Goal: Task Accomplishment & Management: Complete application form

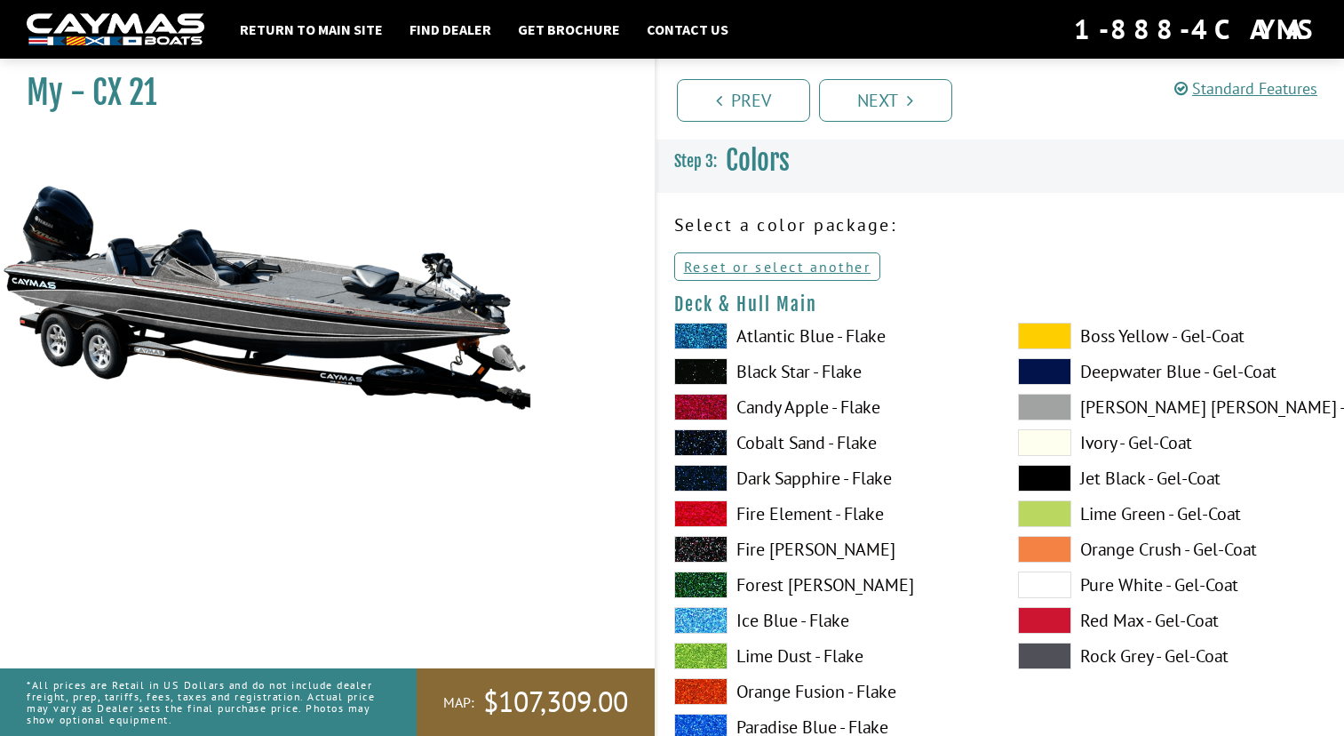
scroll to position [2700, 0]
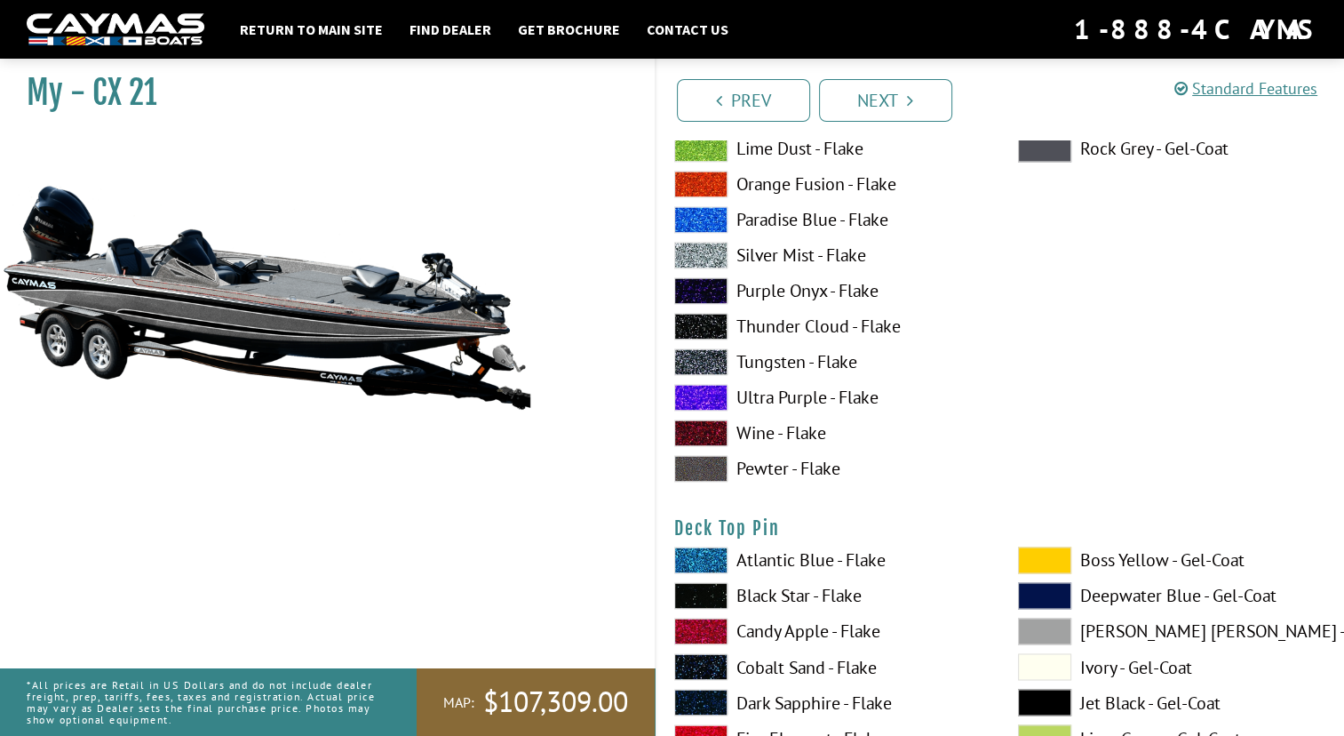
click at [828, 146] on label "Lime Dust - Flake" at bounding box center [828, 148] width 308 height 27
click at [724, 266] on span at bounding box center [700, 255] width 53 height 27
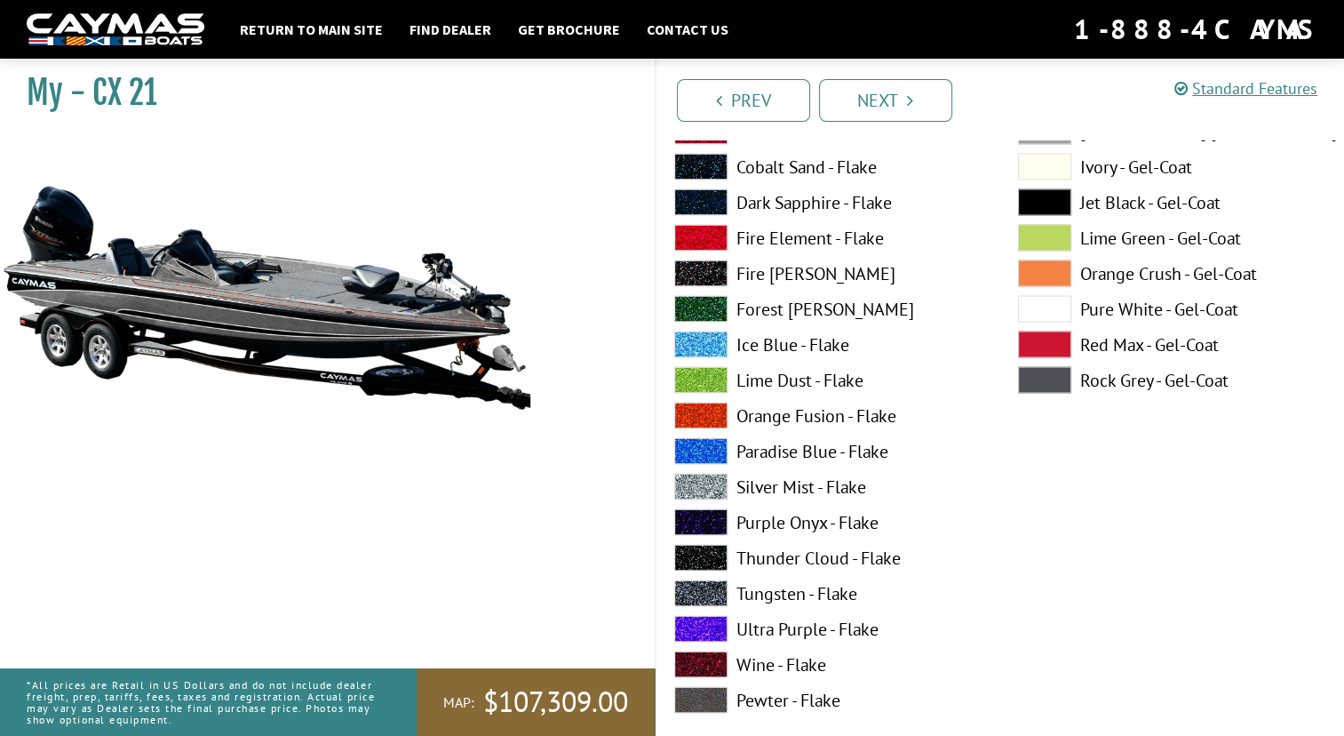
scroll to position [3269, 0]
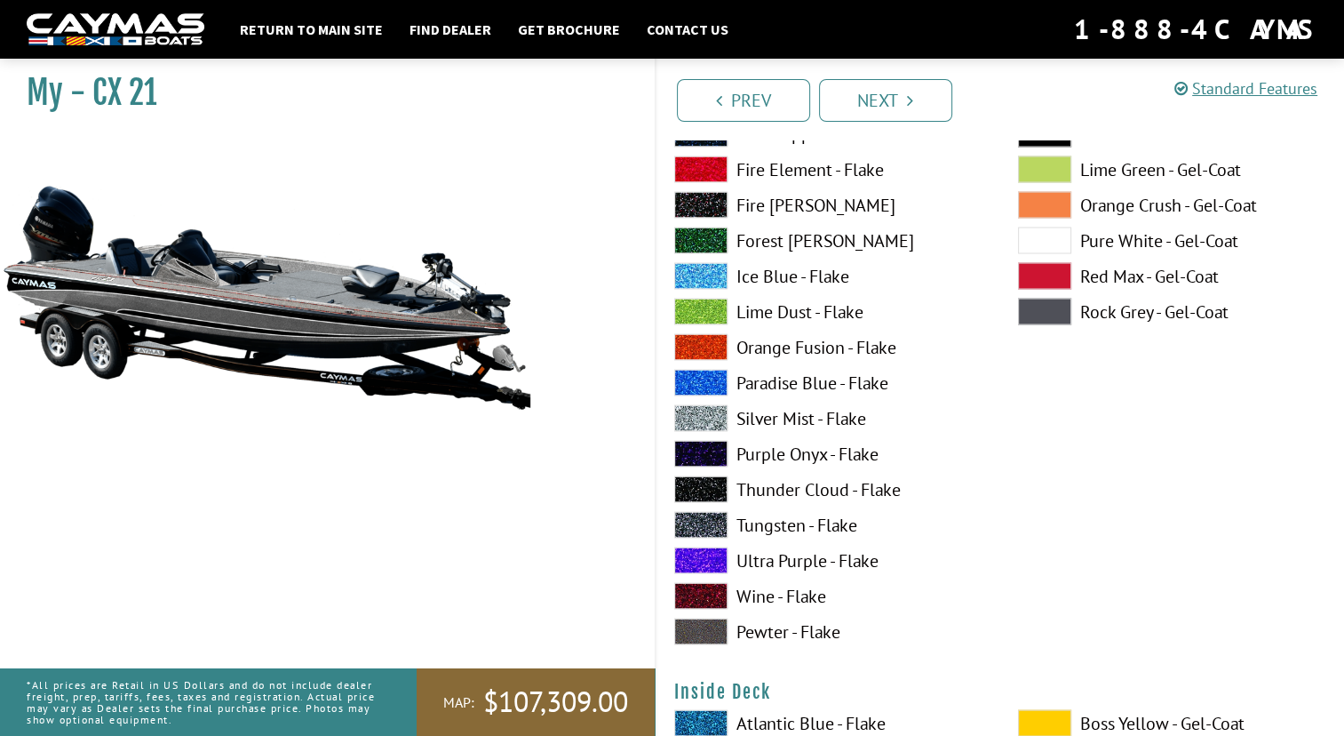
click at [700, 418] on span at bounding box center [700, 417] width 53 height 27
click at [714, 593] on span at bounding box center [700, 595] width 53 height 27
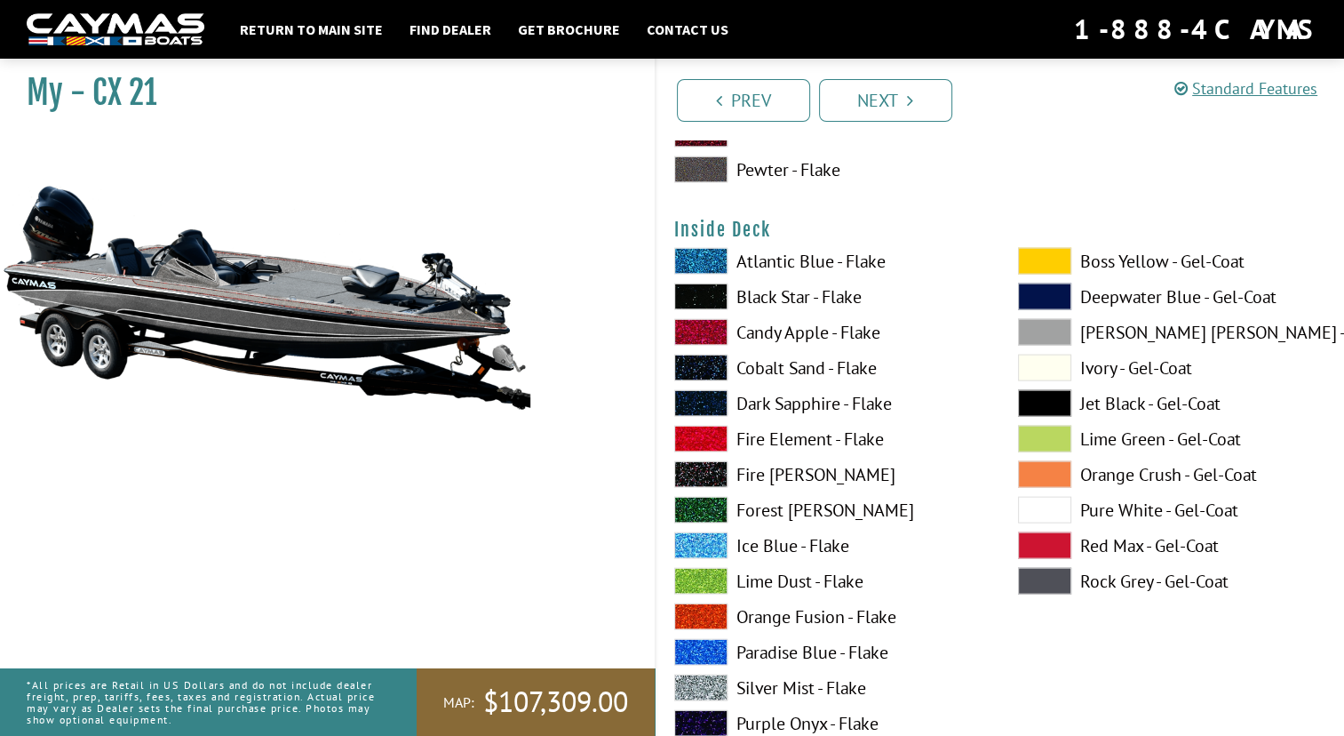
scroll to position [3731, 0]
click at [720, 447] on span at bounding box center [700, 438] width 53 height 27
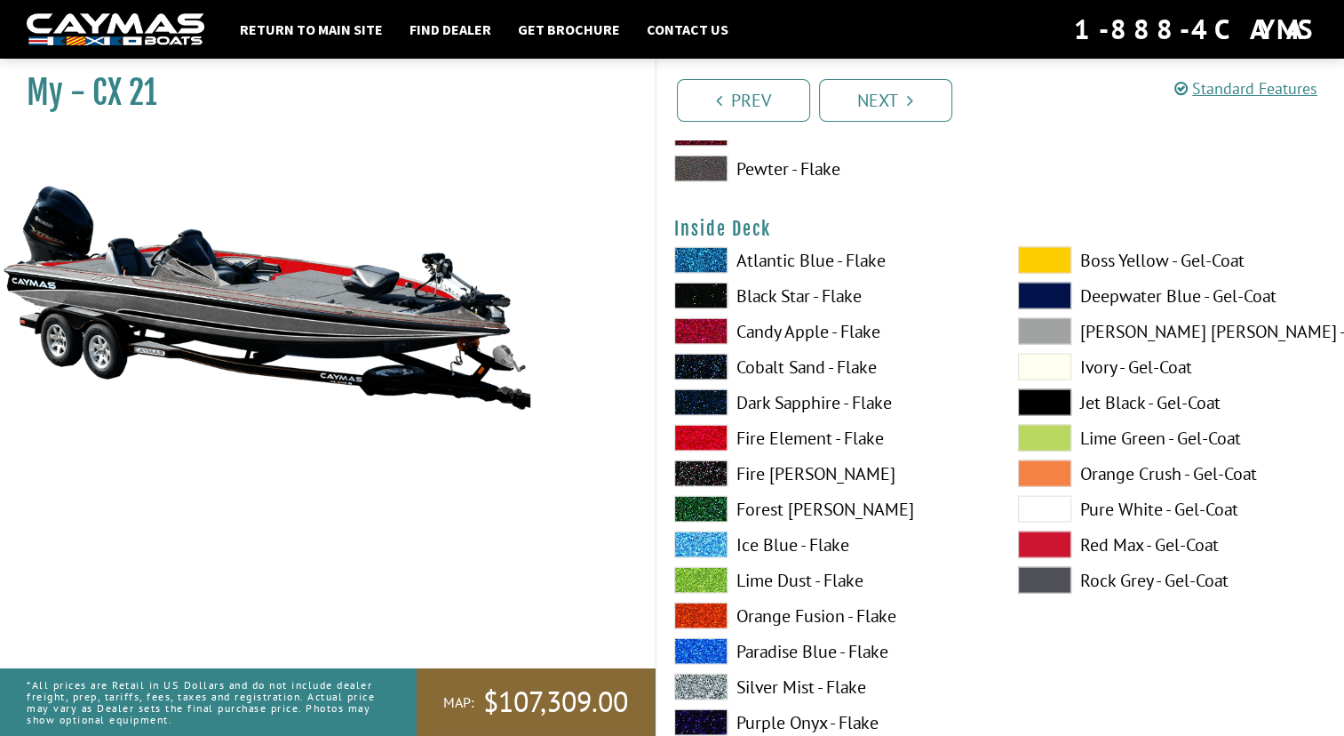
click at [691, 674] on span at bounding box center [700, 686] width 53 height 27
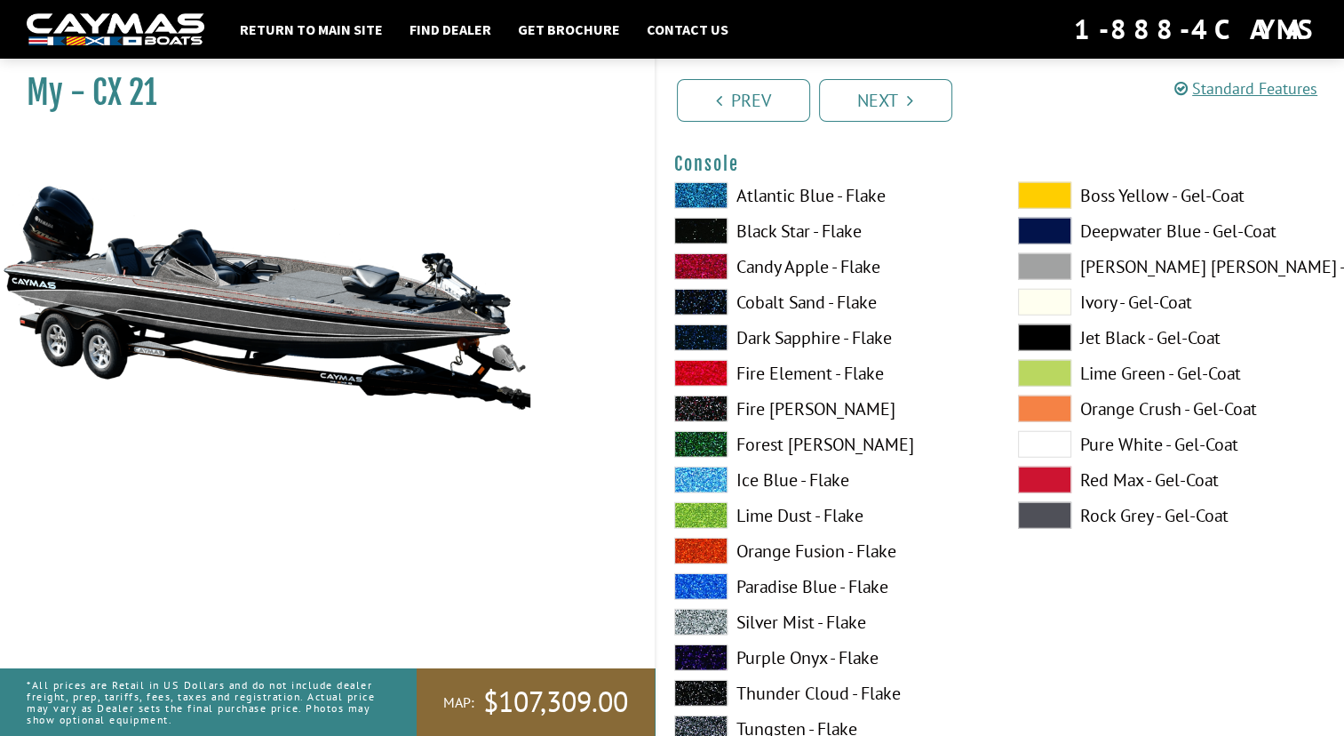
scroll to position [4655, 0]
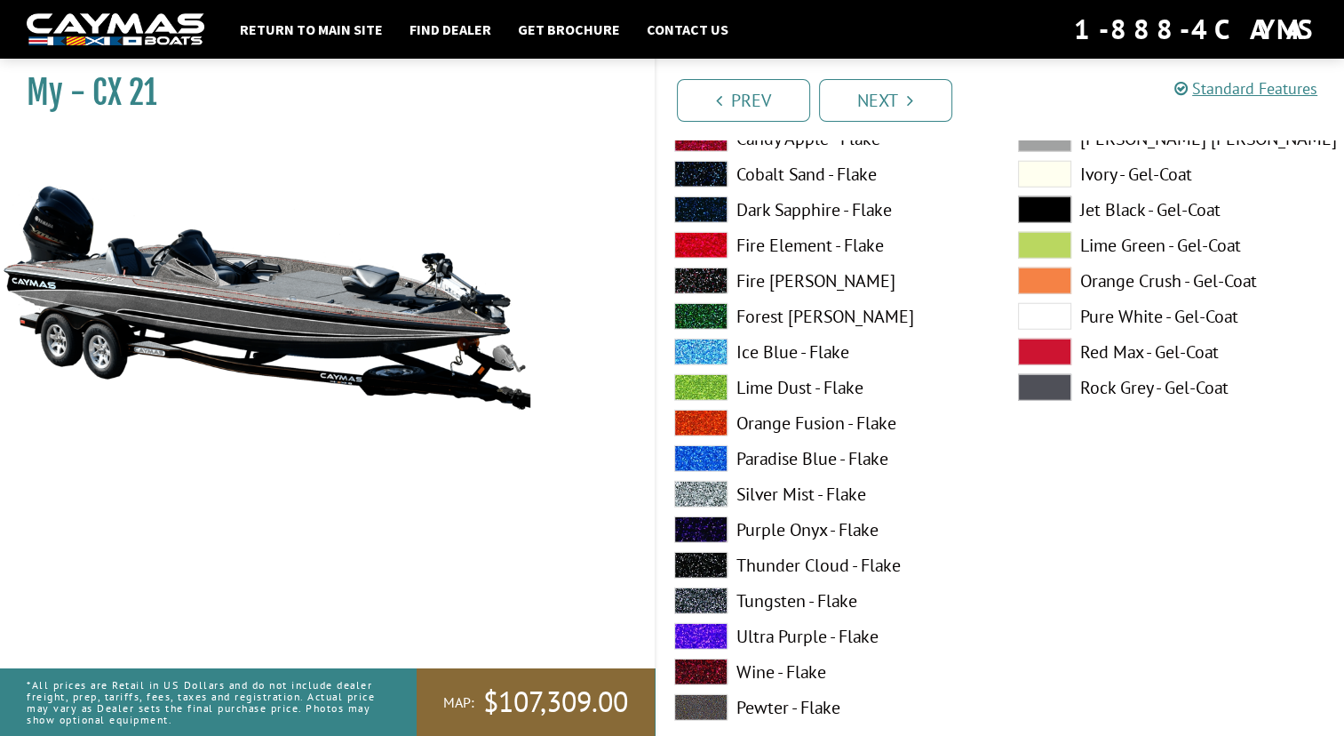
click at [686, 625] on span at bounding box center [700, 636] width 53 height 27
click at [696, 504] on span at bounding box center [700, 494] width 53 height 27
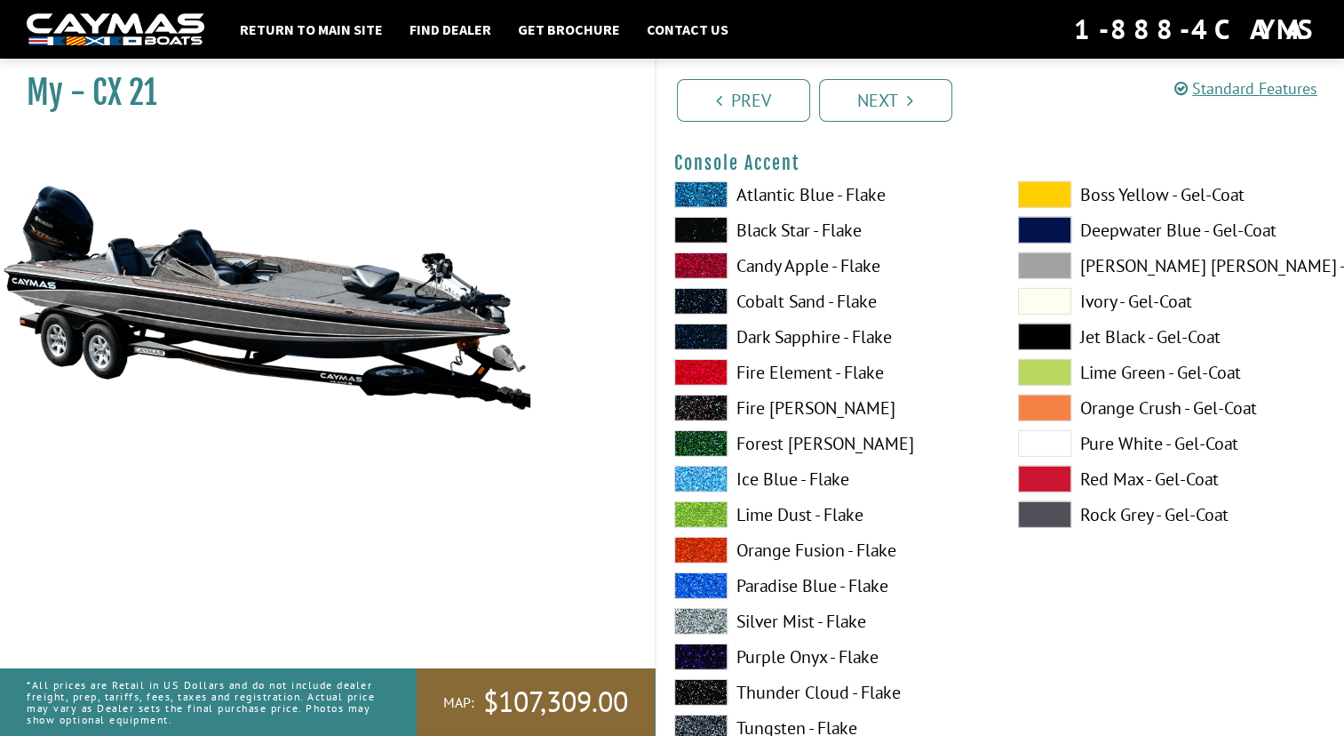
click at [696, 504] on div "Atlantic Blue - Flake Black Star - Flake Candy Apple - Flake Cobalt Sand - Flak…" at bounding box center [828, 518] width 344 height 675
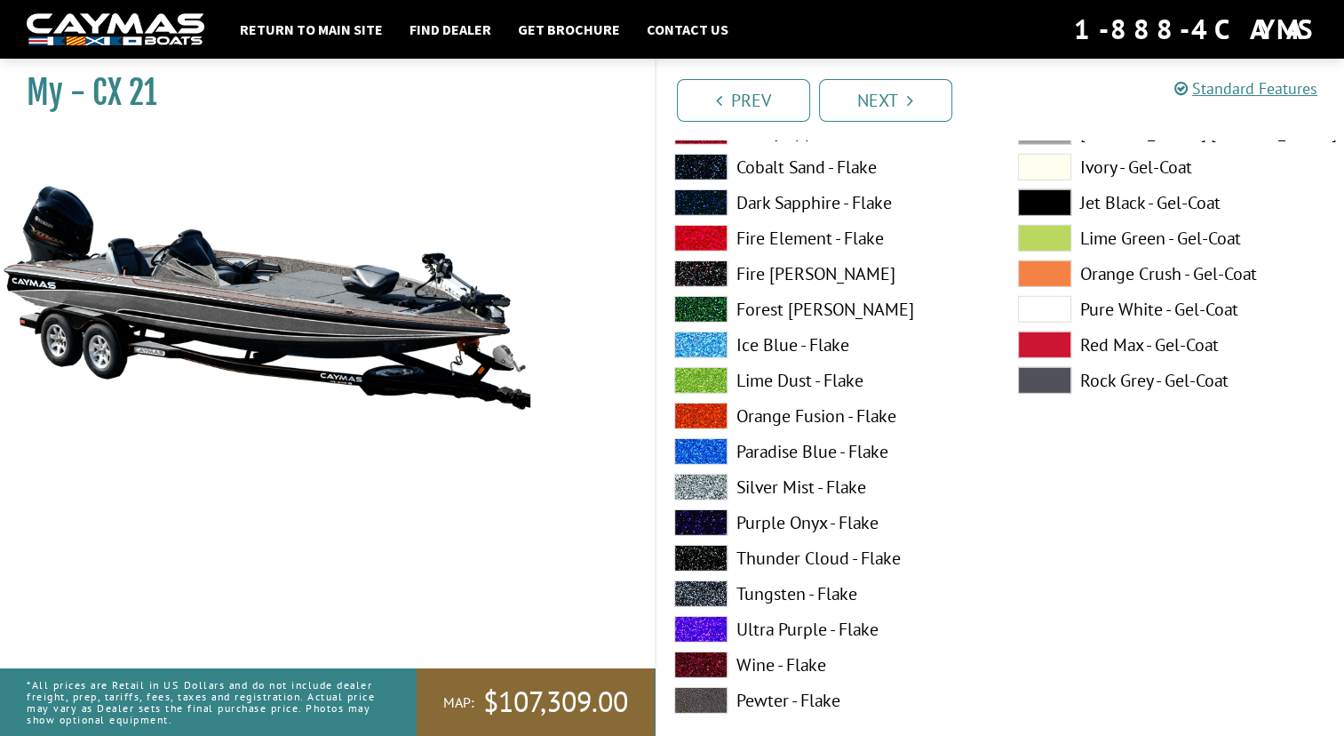
scroll to position [5401, 0]
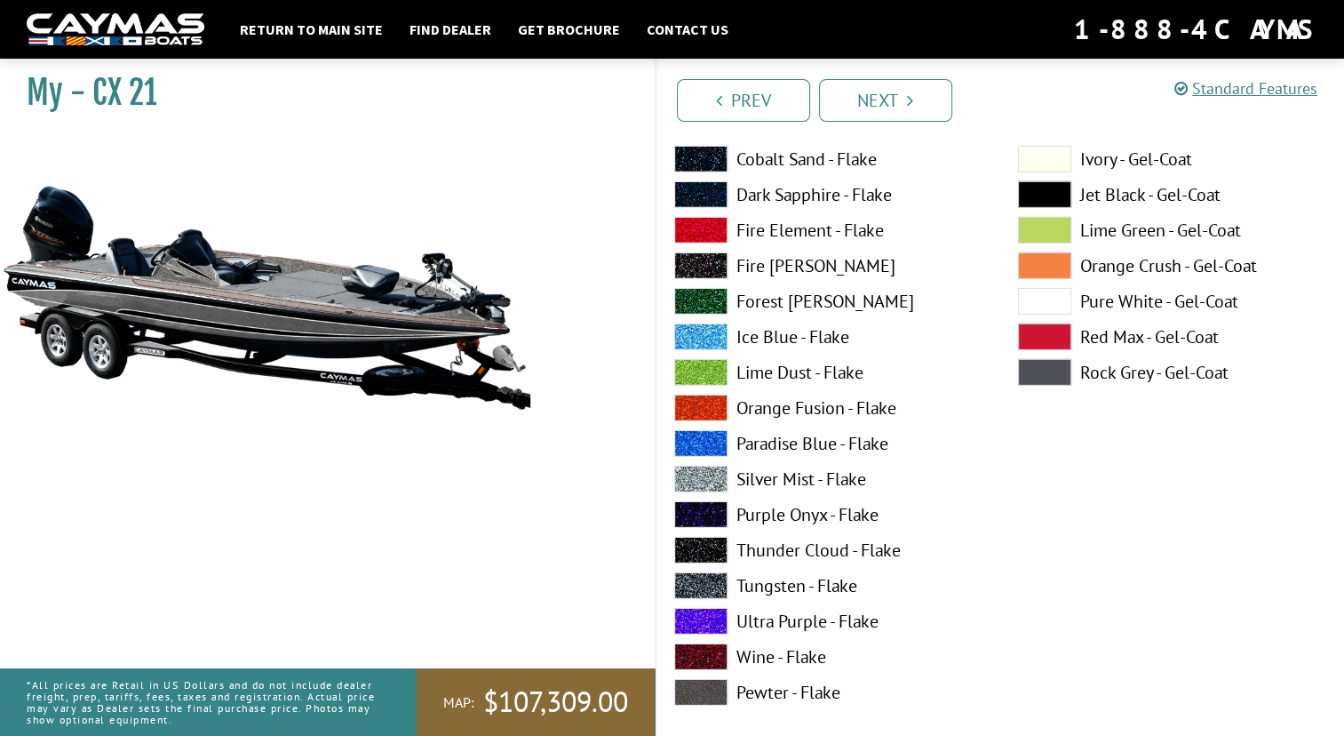
click at [699, 664] on span at bounding box center [700, 656] width 53 height 27
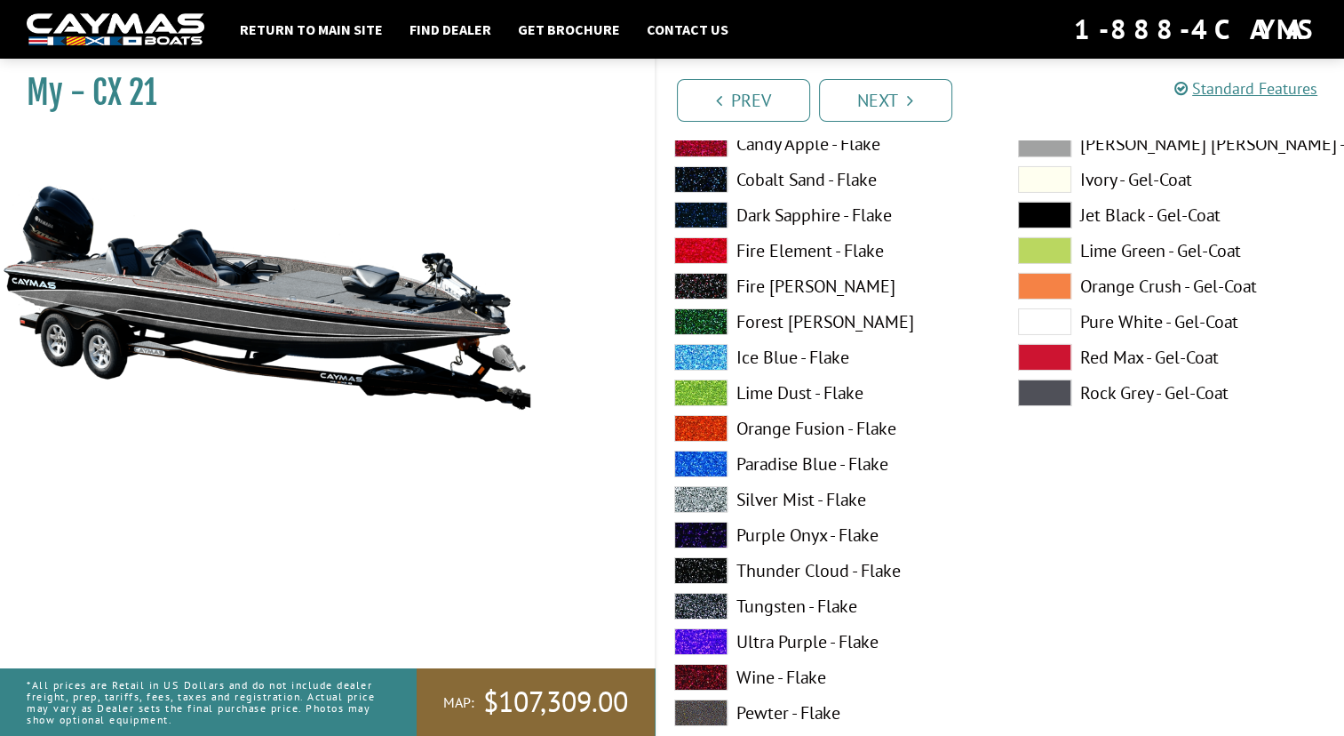
scroll to position [6147, 0]
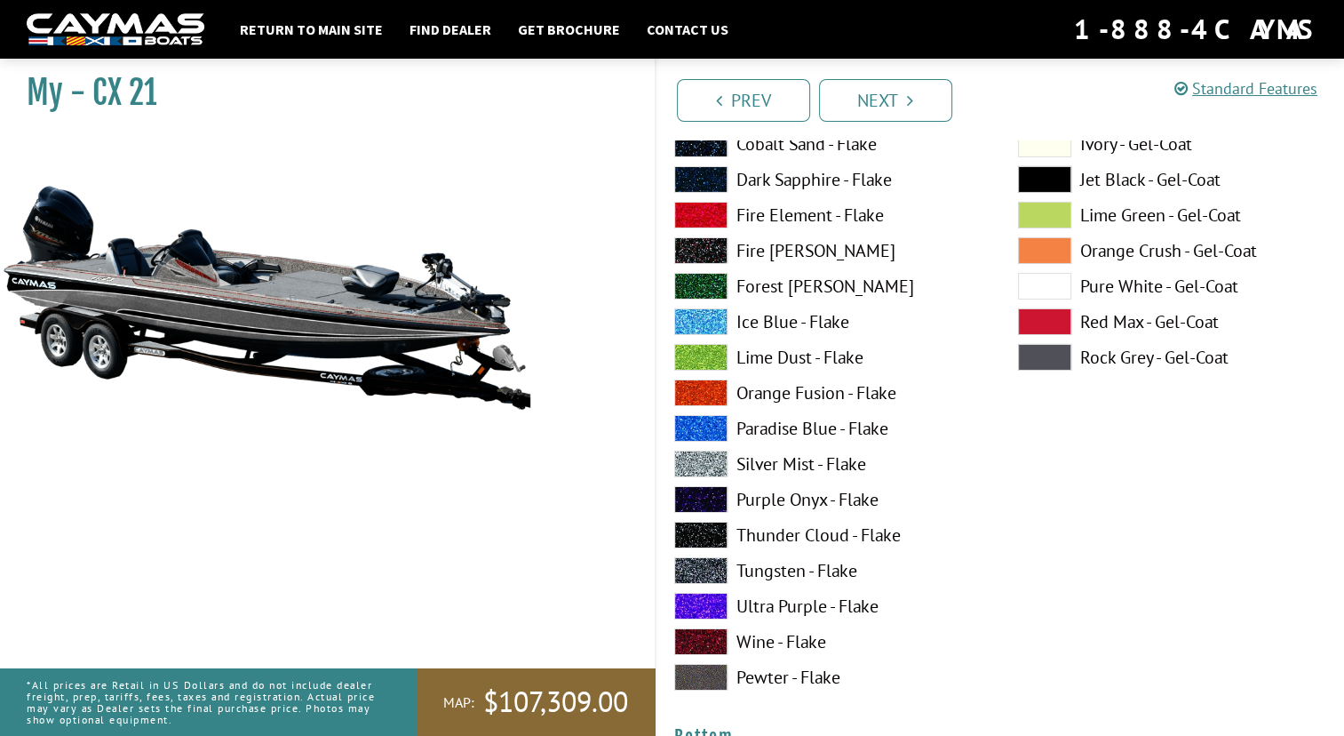
click at [699, 648] on span at bounding box center [700, 641] width 53 height 27
click at [710, 386] on span at bounding box center [700, 392] width 53 height 27
click at [714, 462] on span at bounding box center [700, 463] width 53 height 27
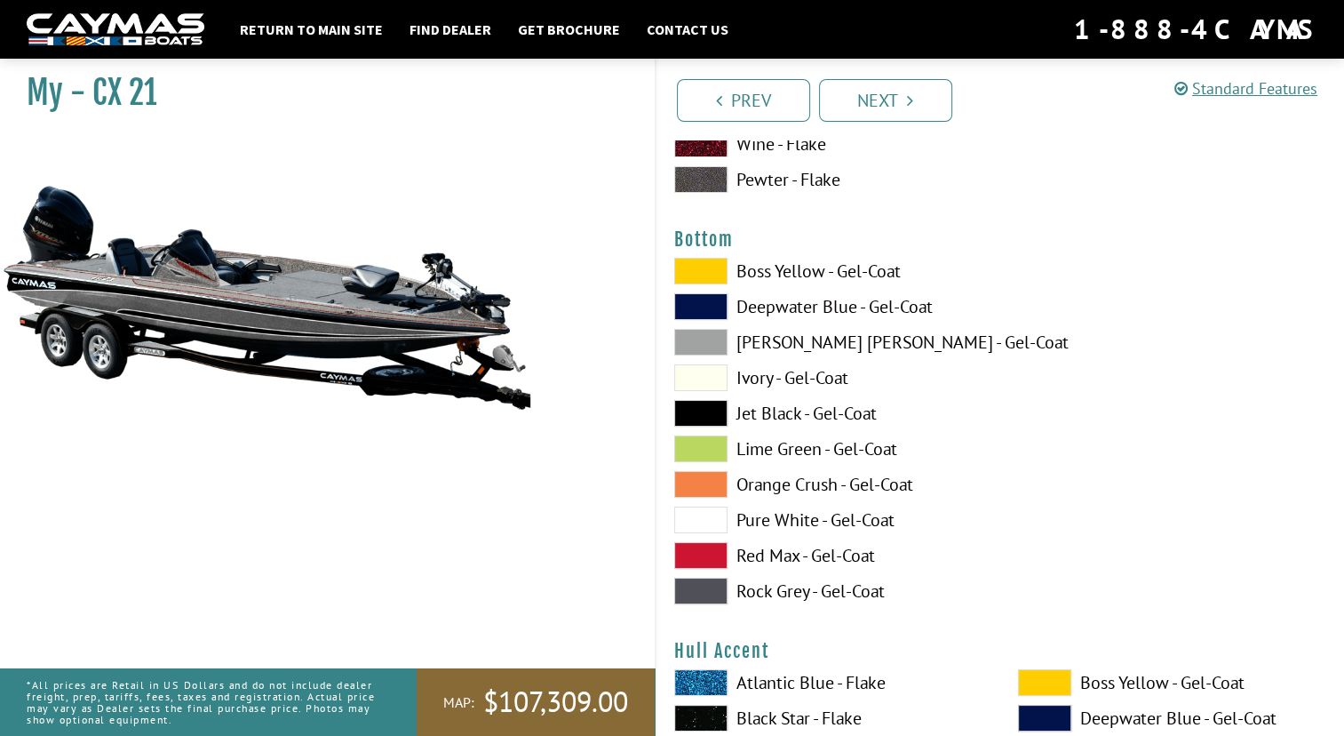
scroll to position [6680, 0]
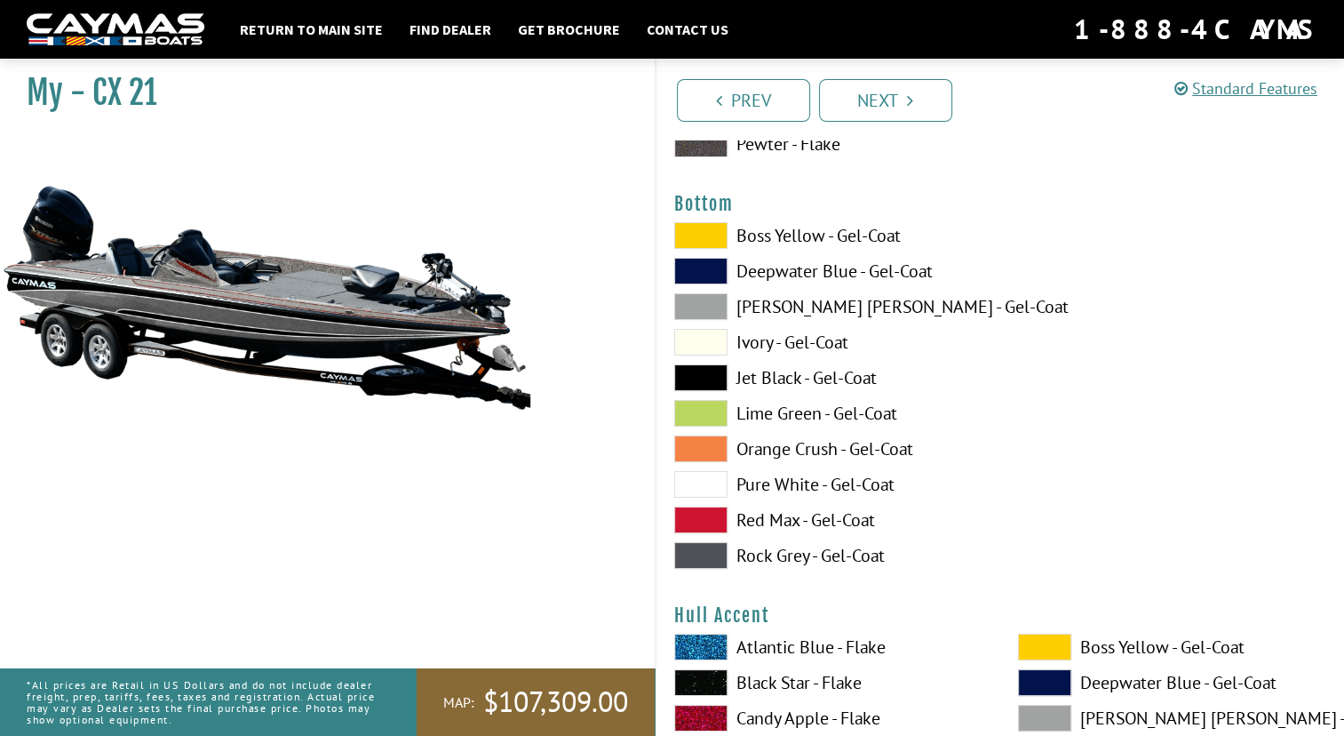
click at [701, 373] on span at bounding box center [700, 377] width 53 height 27
click at [682, 513] on span at bounding box center [700, 519] width 53 height 27
click at [704, 379] on span at bounding box center [700, 377] width 53 height 27
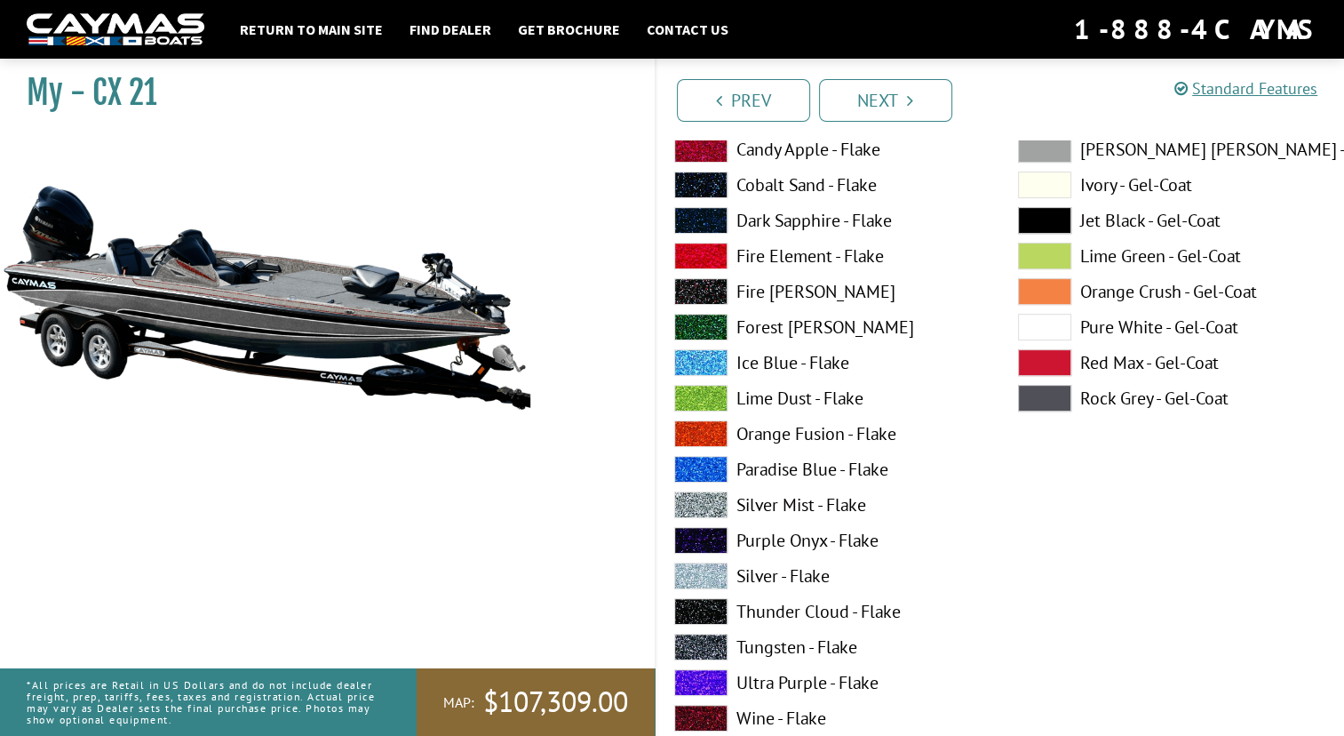
scroll to position [7284, 0]
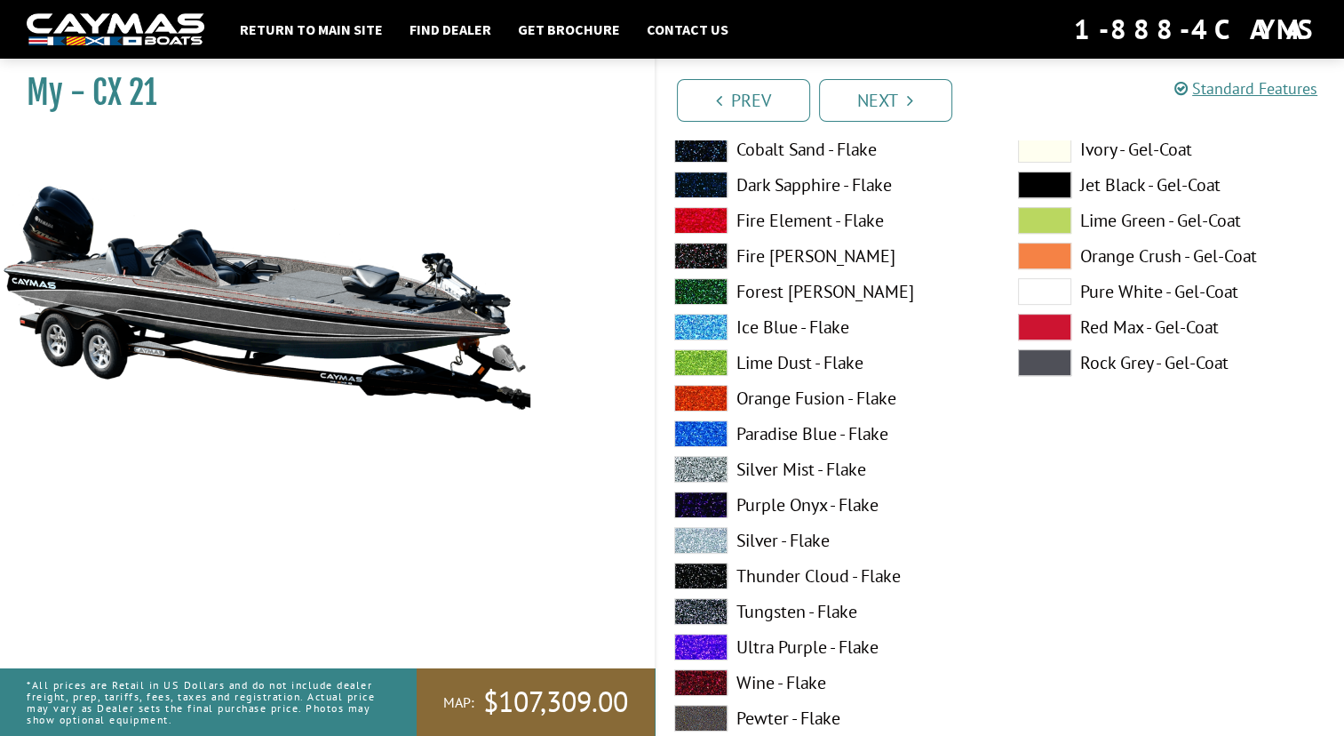
click at [753, 684] on label "Wine - Flake" at bounding box center [828, 682] width 308 height 27
click at [714, 463] on span at bounding box center [700, 469] width 53 height 27
click at [713, 255] on span at bounding box center [700, 256] width 53 height 27
click at [714, 461] on span at bounding box center [700, 469] width 53 height 27
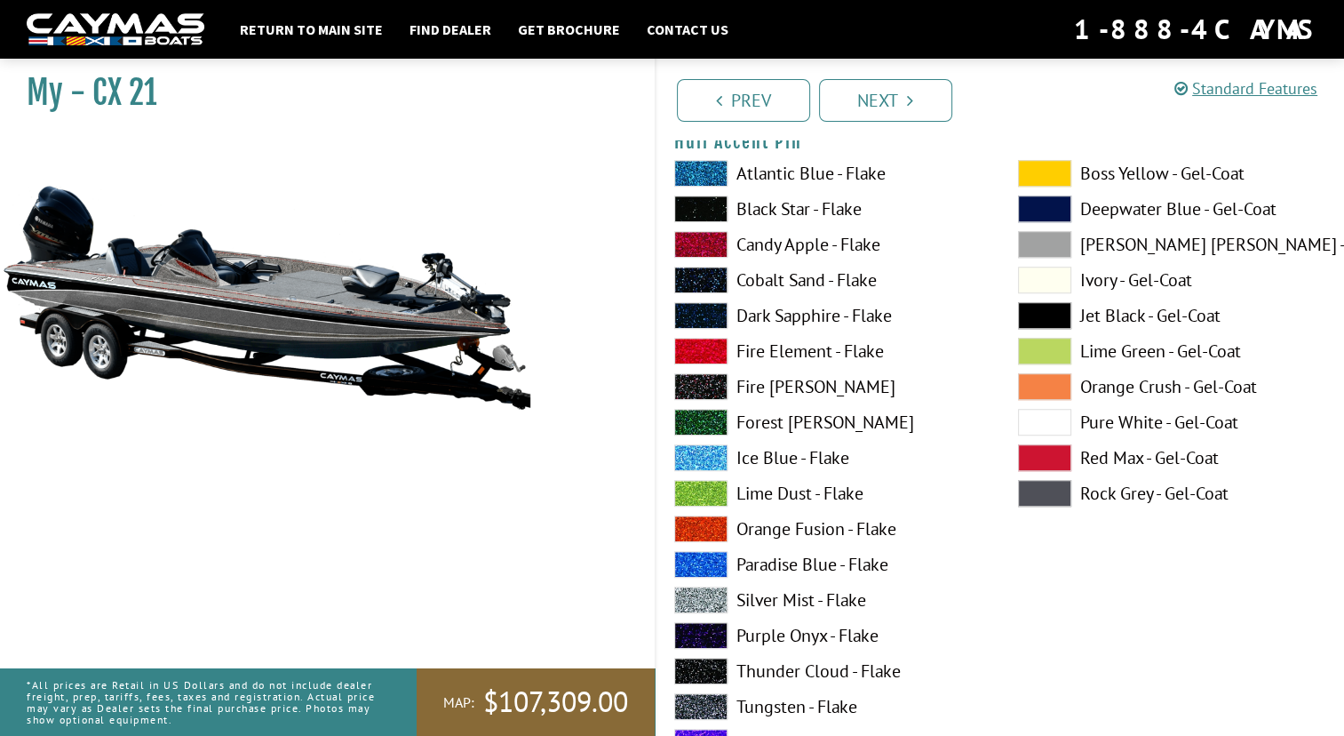
scroll to position [7924, 0]
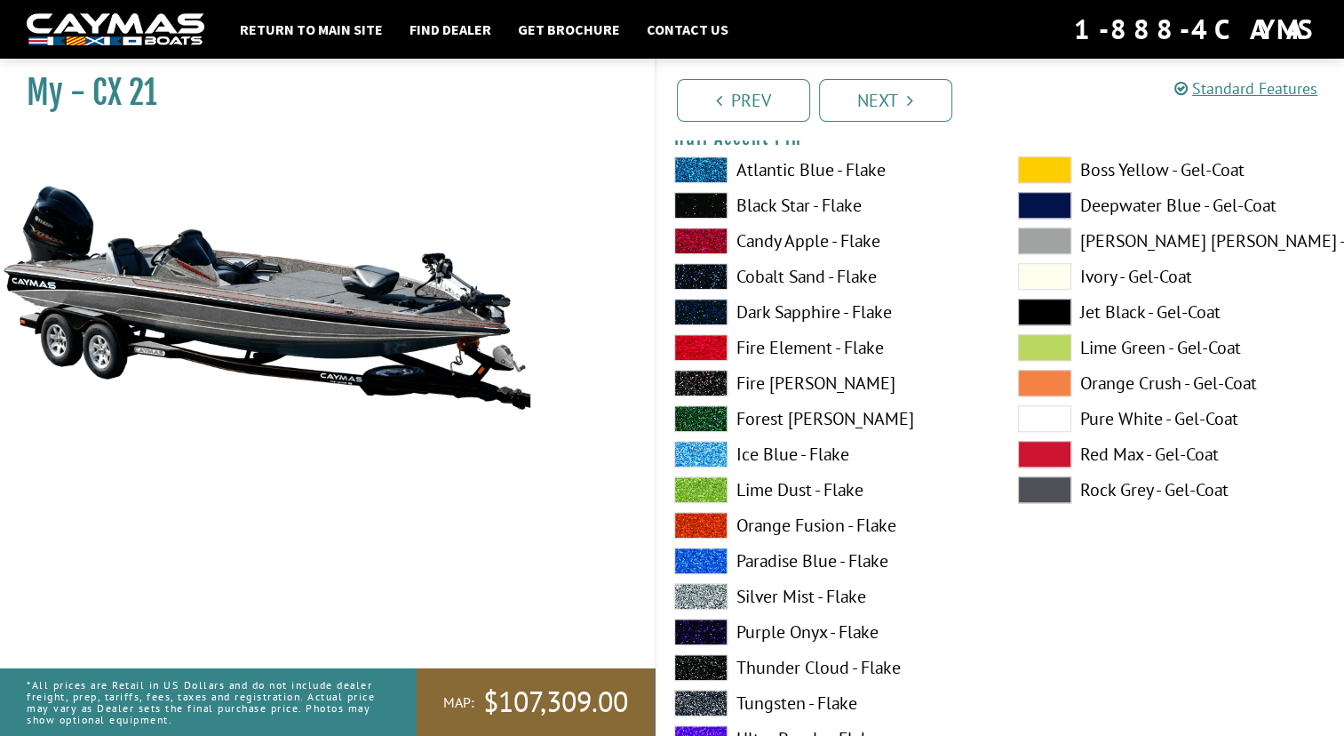
click at [714, 461] on span at bounding box center [700, 454] width 53 height 27
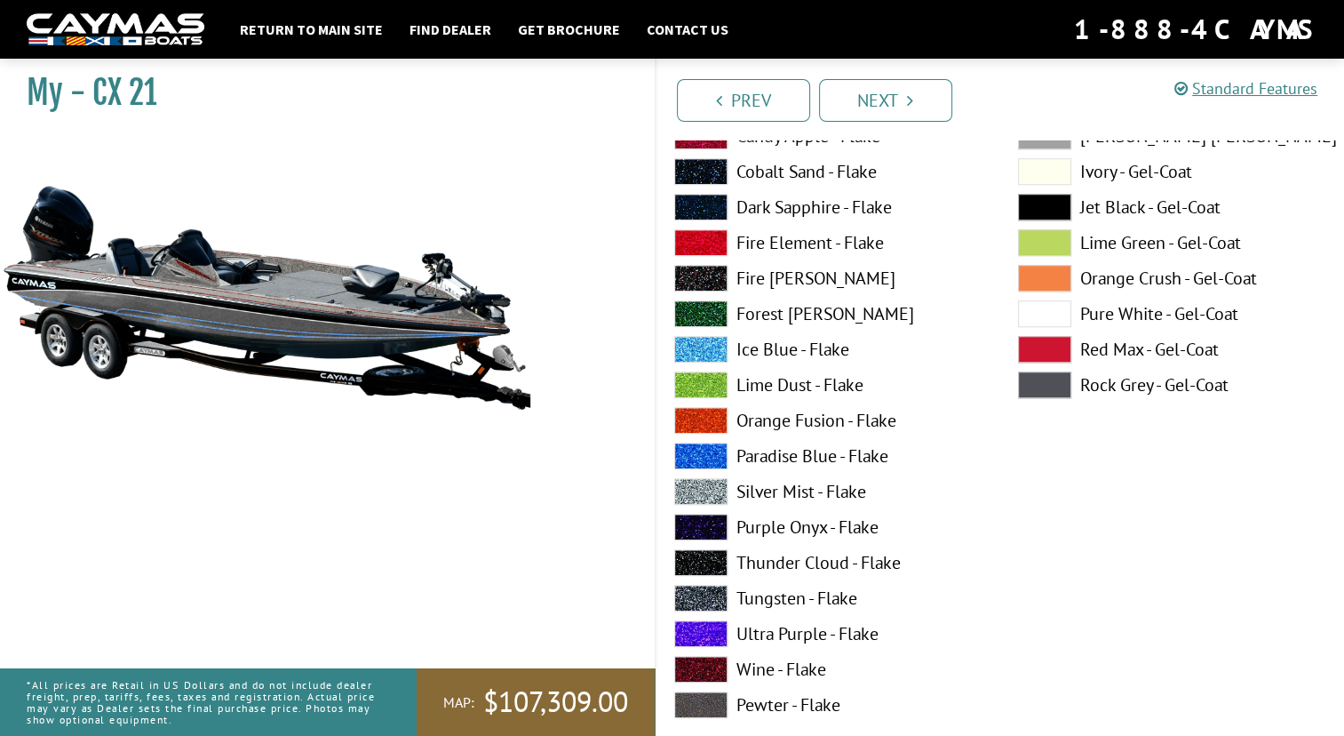
scroll to position [8030, 0]
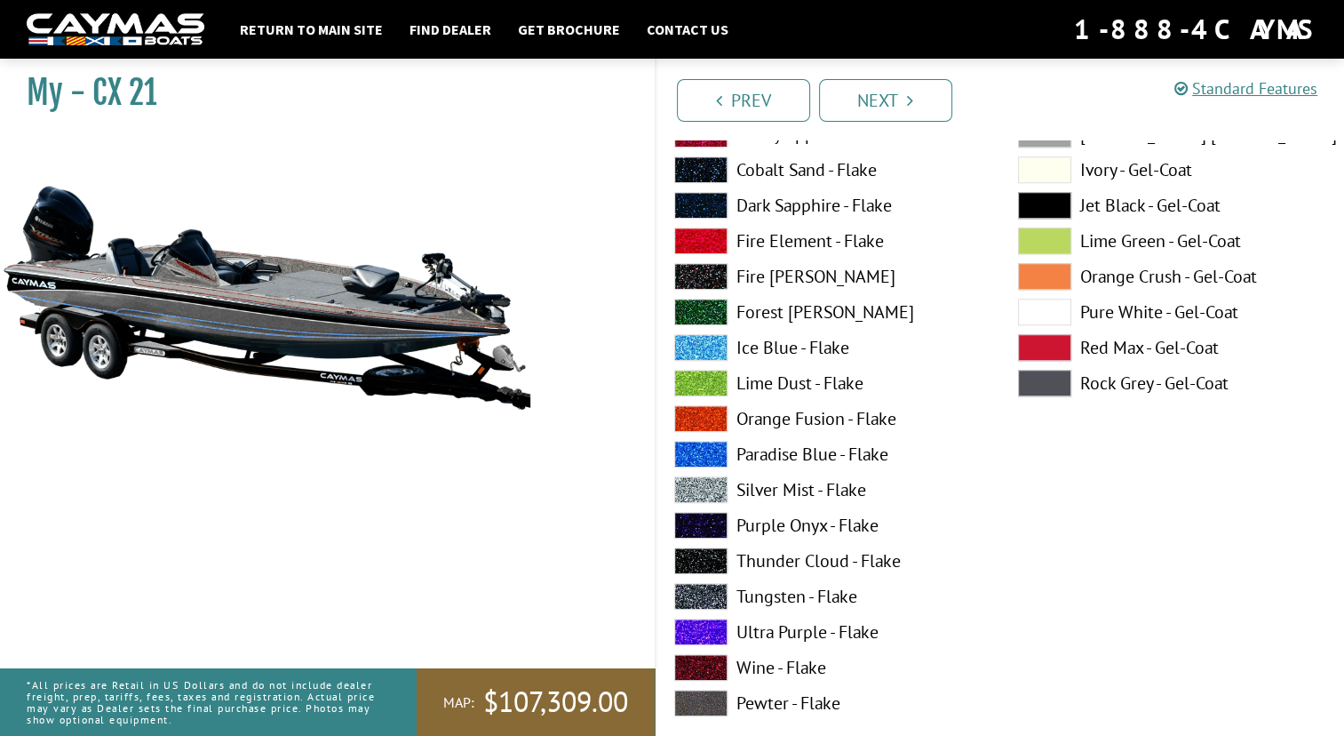
click at [714, 658] on span at bounding box center [700, 667] width 53 height 27
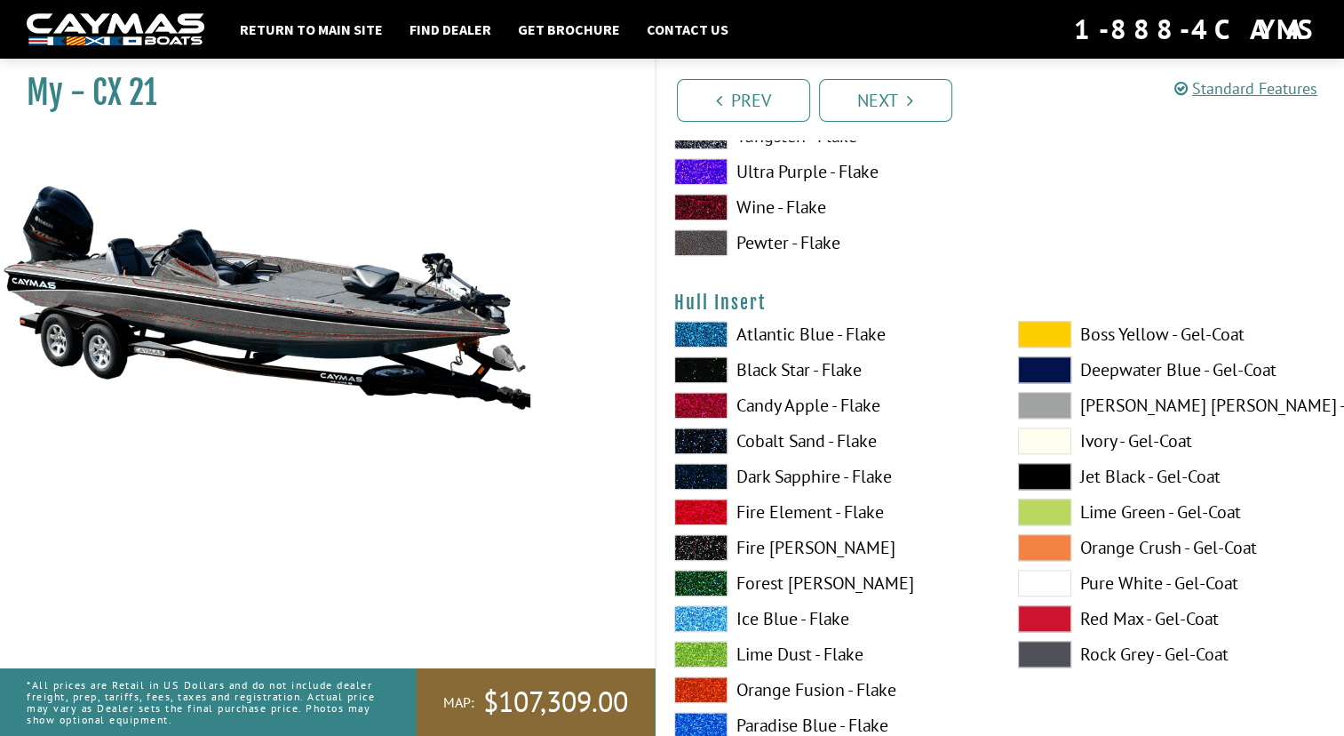
scroll to position [8492, 0]
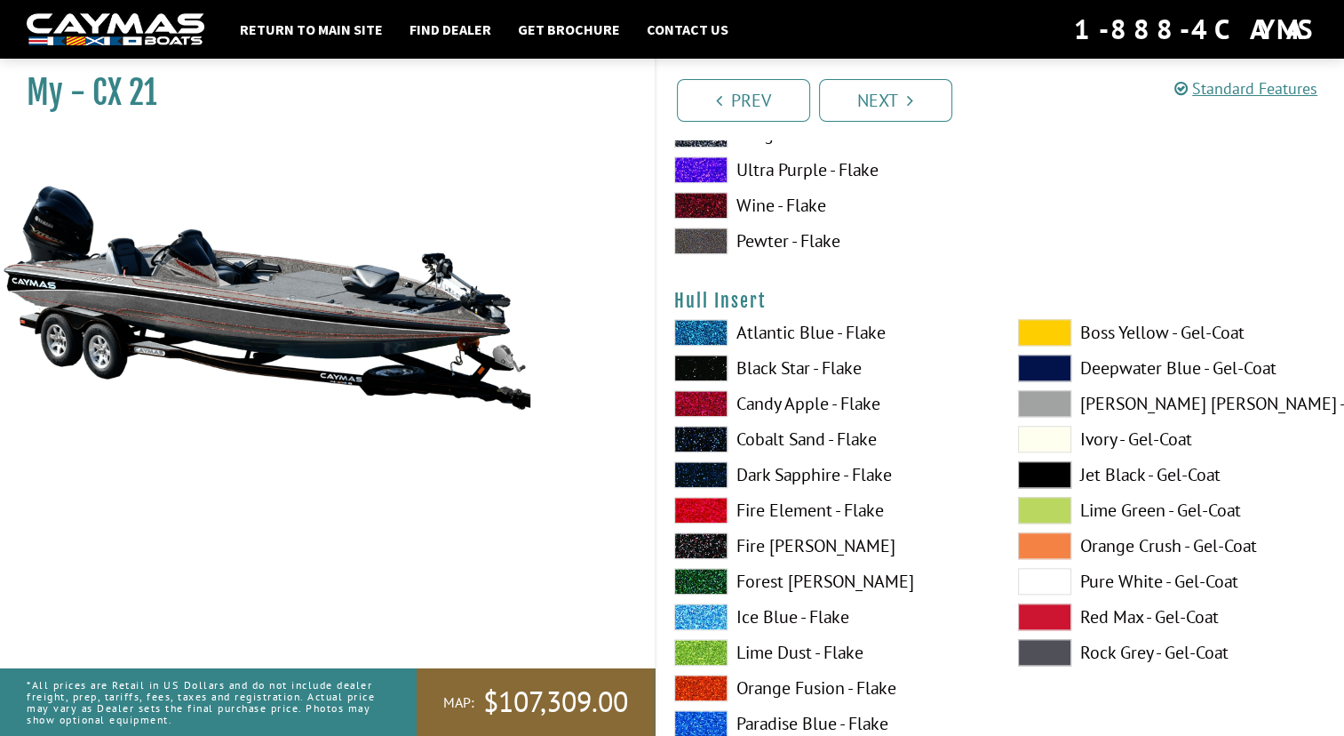
click at [712, 335] on span at bounding box center [700, 332] width 53 height 27
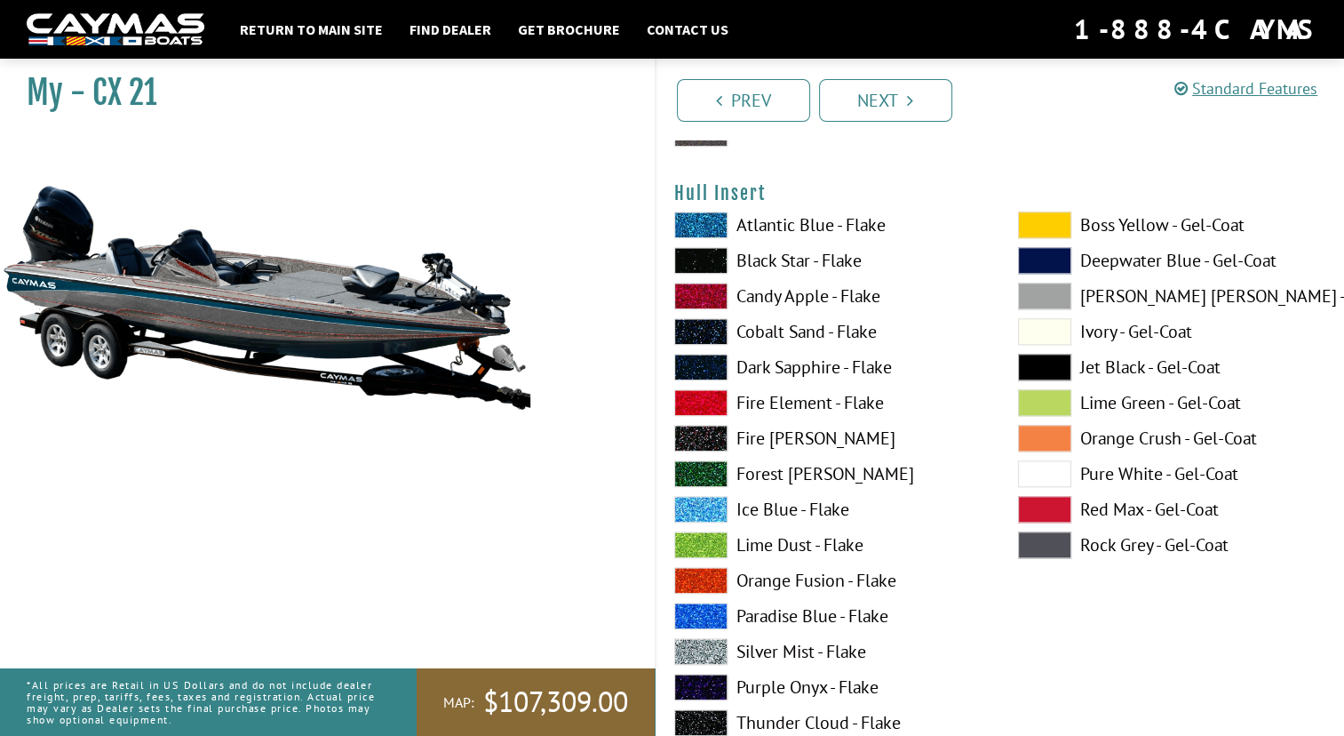
scroll to position [8634, 0]
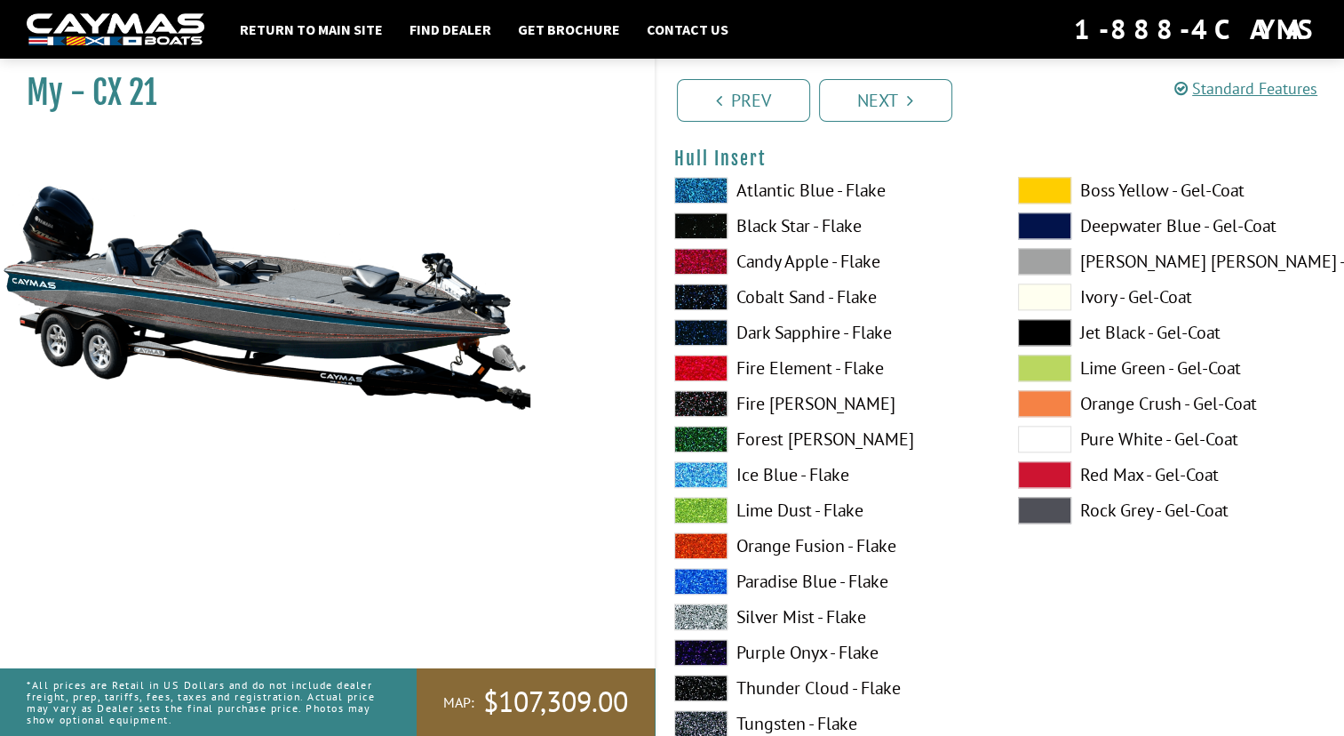
click at [707, 616] on span at bounding box center [700, 616] width 53 height 27
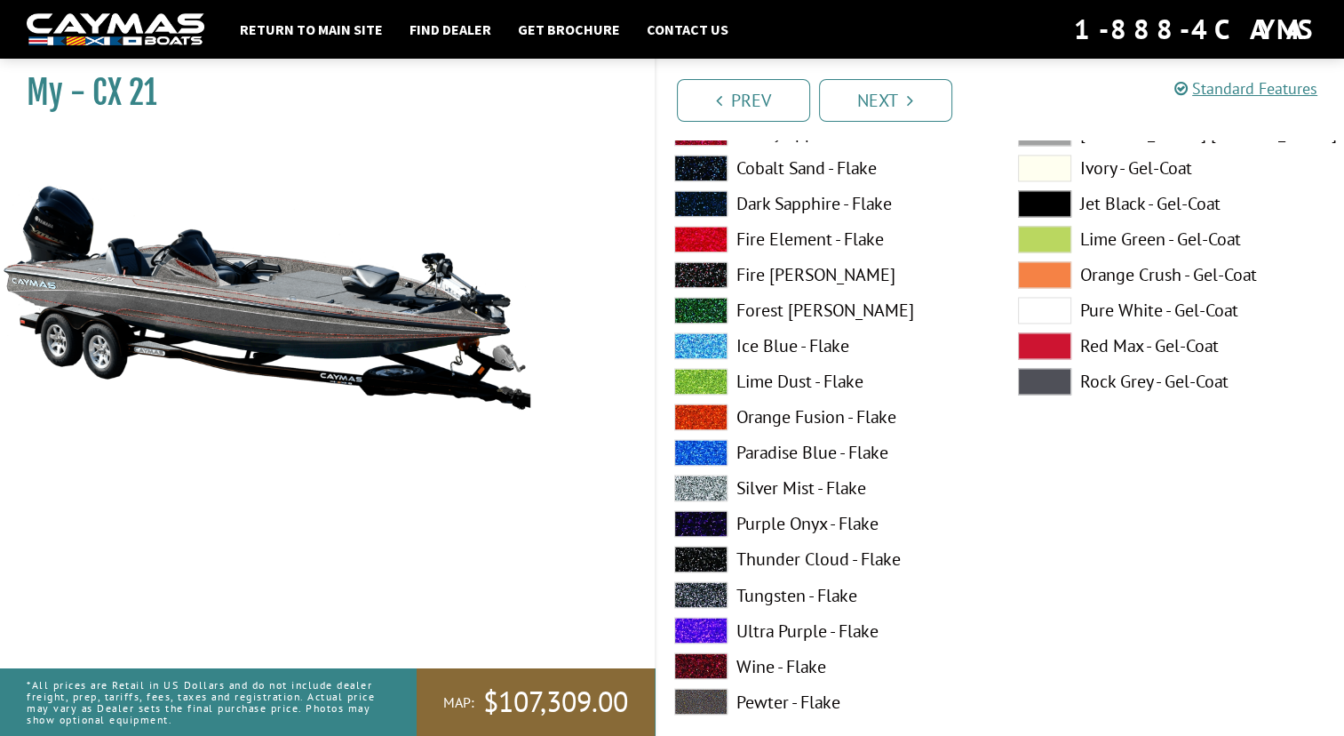
scroll to position [9523, 0]
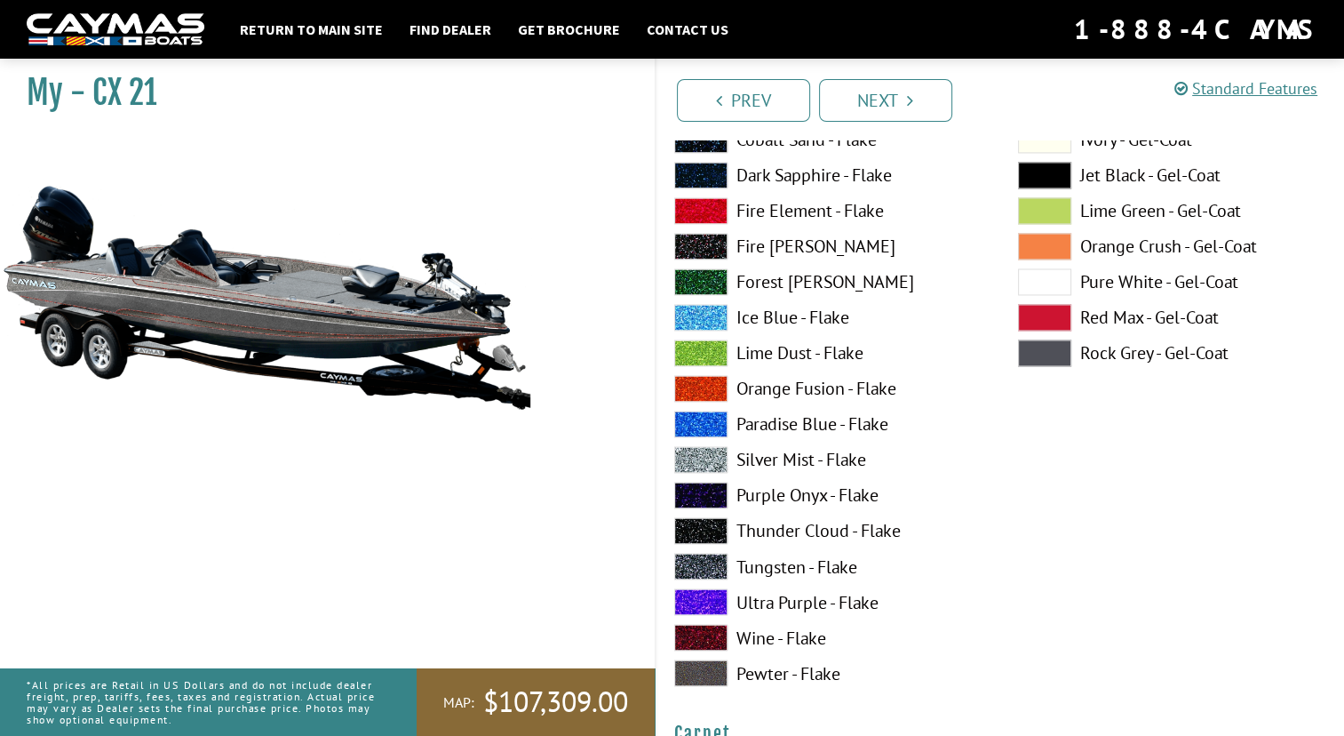
click at [706, 640] on span at bounding box center [700, 637] width 53 height 27
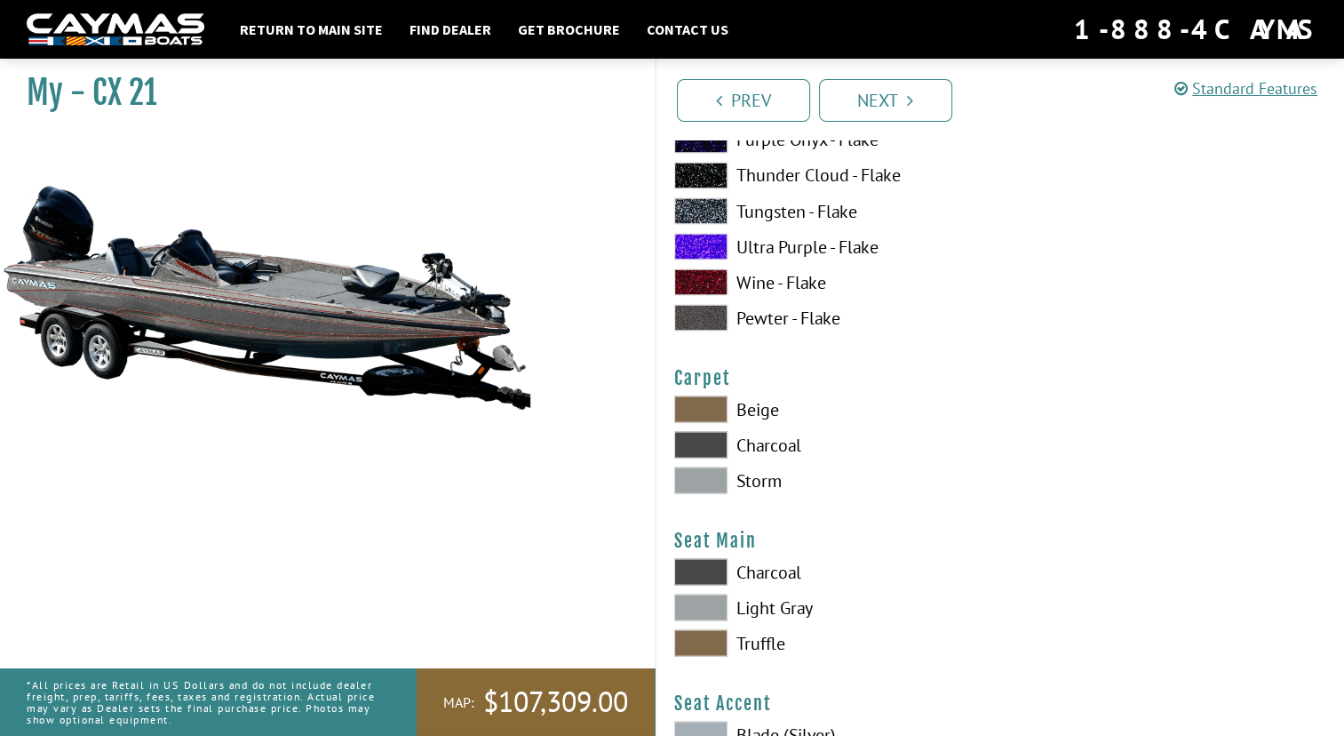
scroll to position [9913, 0]
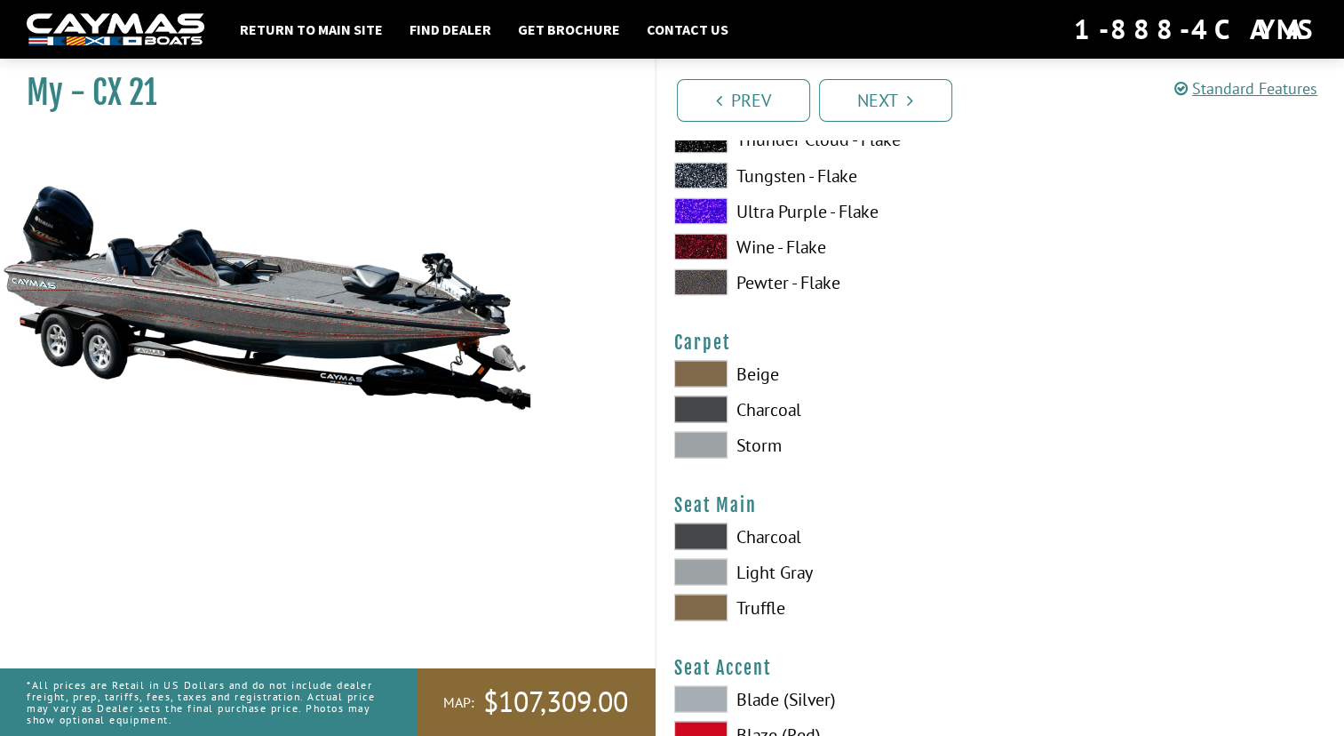
click at [711, 370] on span at bounding box center [700, 373] width 53 height 27
click at [716, 395] on span at bounding box center [700, 408] width 53 height 27
click at [710, 439] on span at bounding box center [700, 444] width 53 height 27
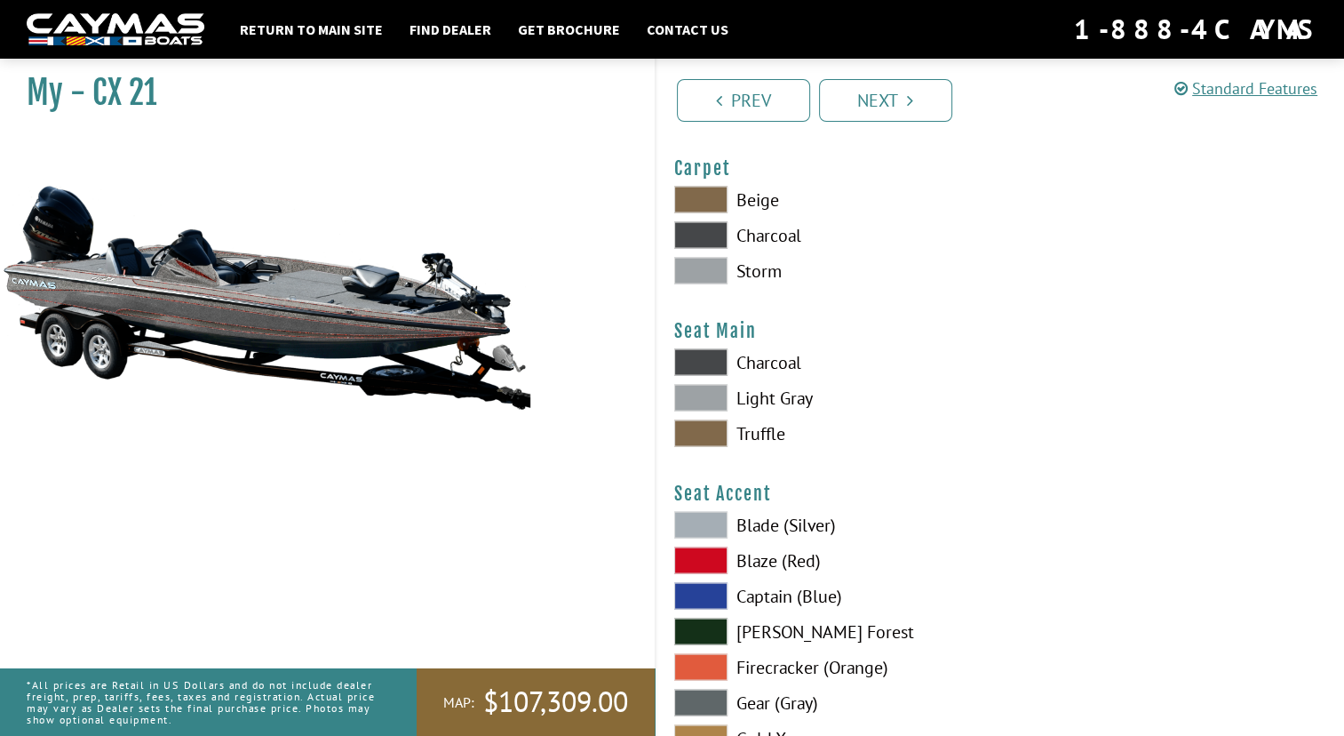
scroll to position [10091, 0]
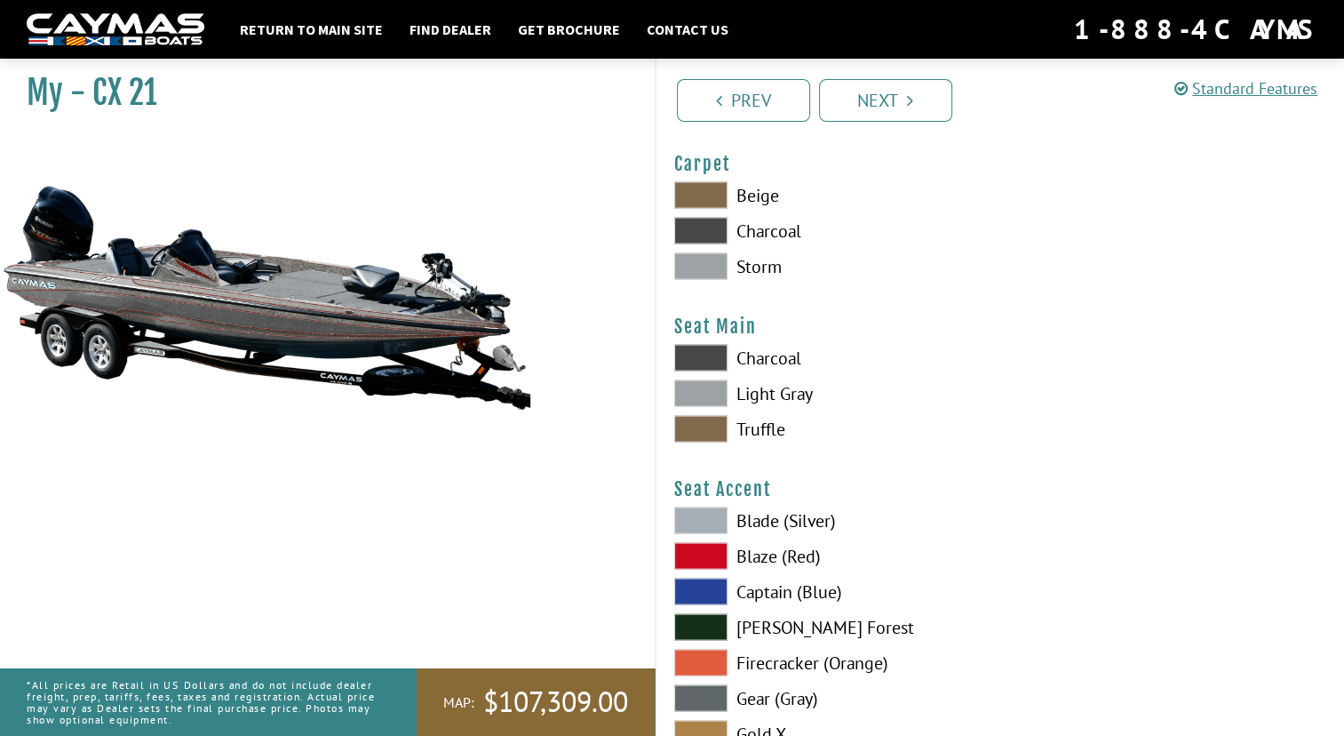
click at [719, 345] on span at bounding box center [700, 358] width 53 height 27
click at [692, 437] on span at bounding box center [700, 429] width 53 height 27
click at [699, 393] on span at bounding box center [700, 393] width 53 height 27
click at [706, 355] on span at bounding box center [700, 358] width 53 height 27
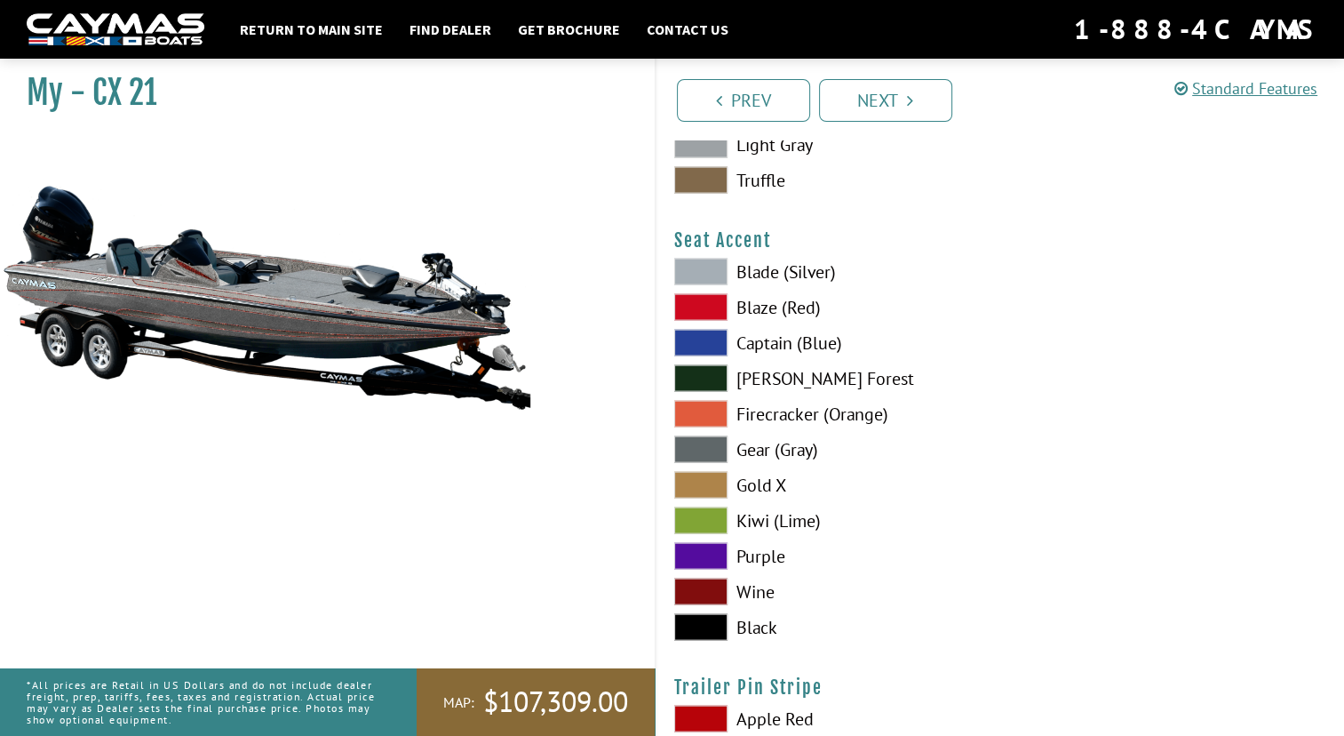
scroll to position [10375, 0]
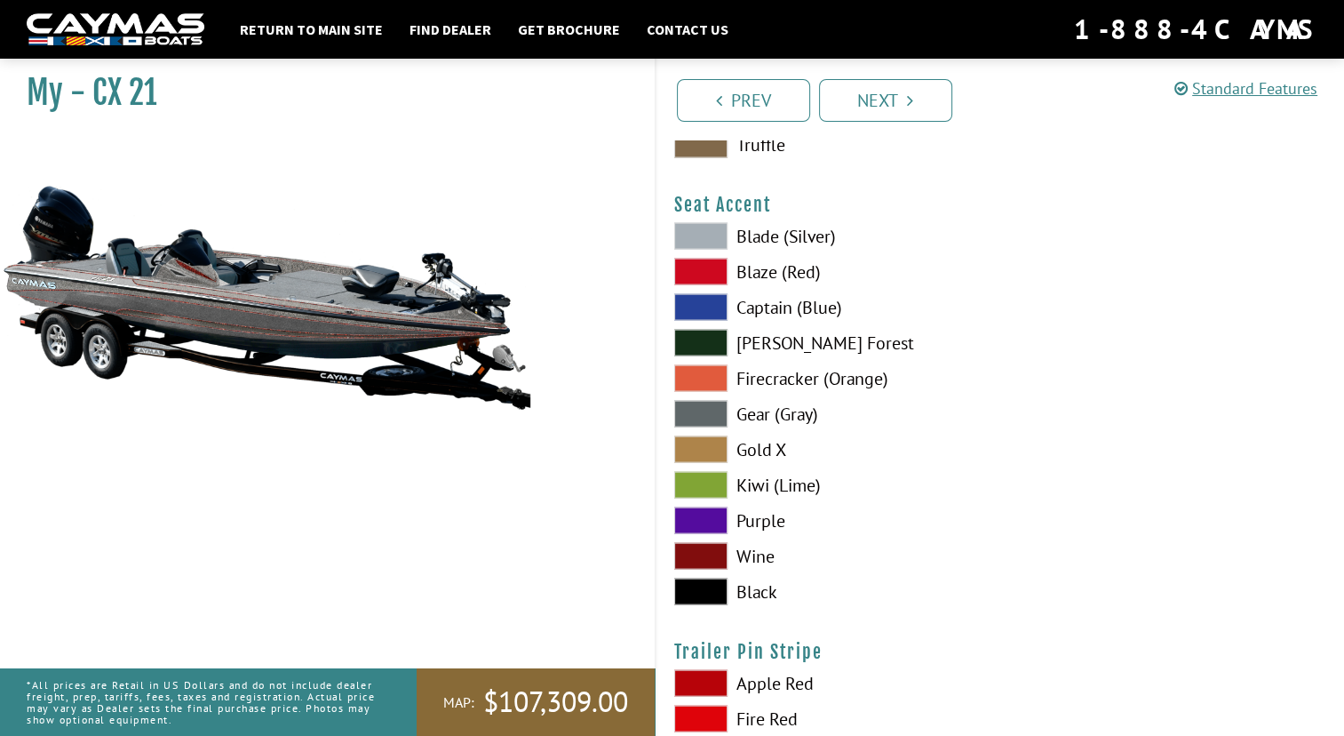
click at [699, 543] on span at bounding box center [700, 556] width 53 height 27
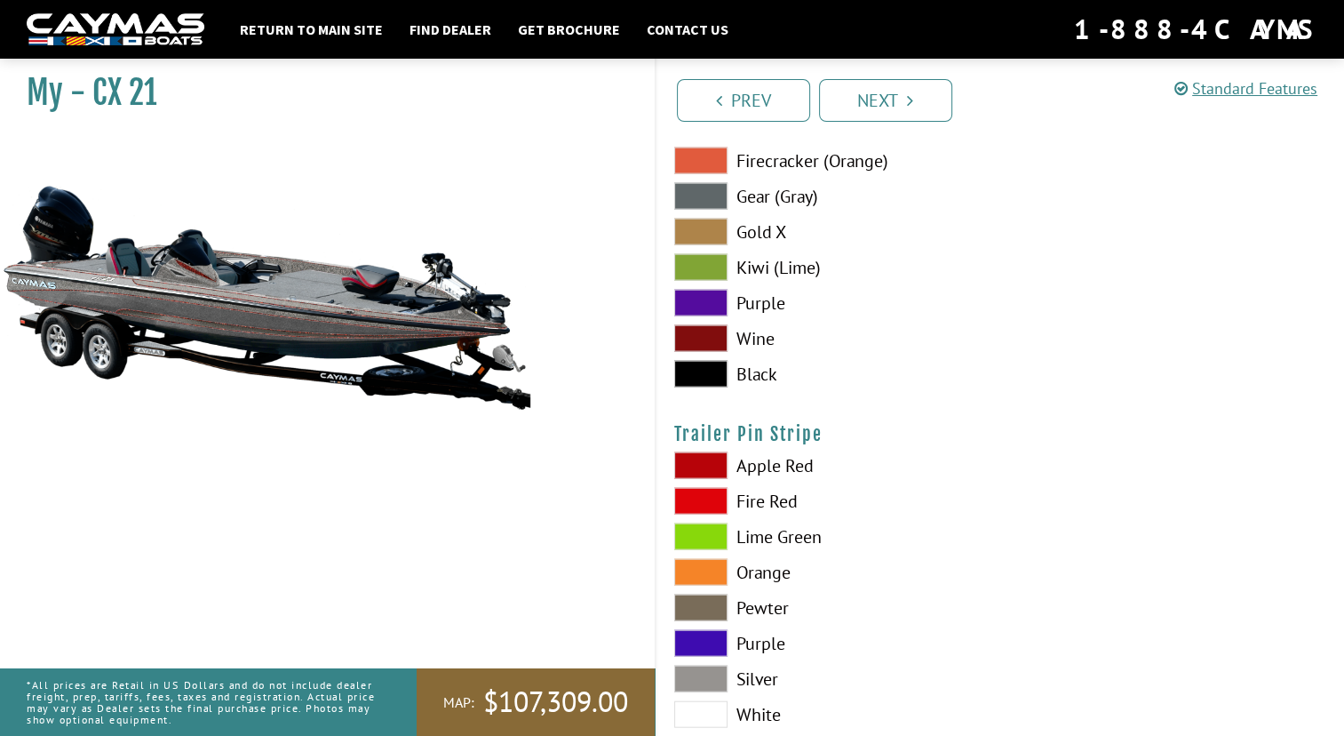
scroll to position [10741, 0]
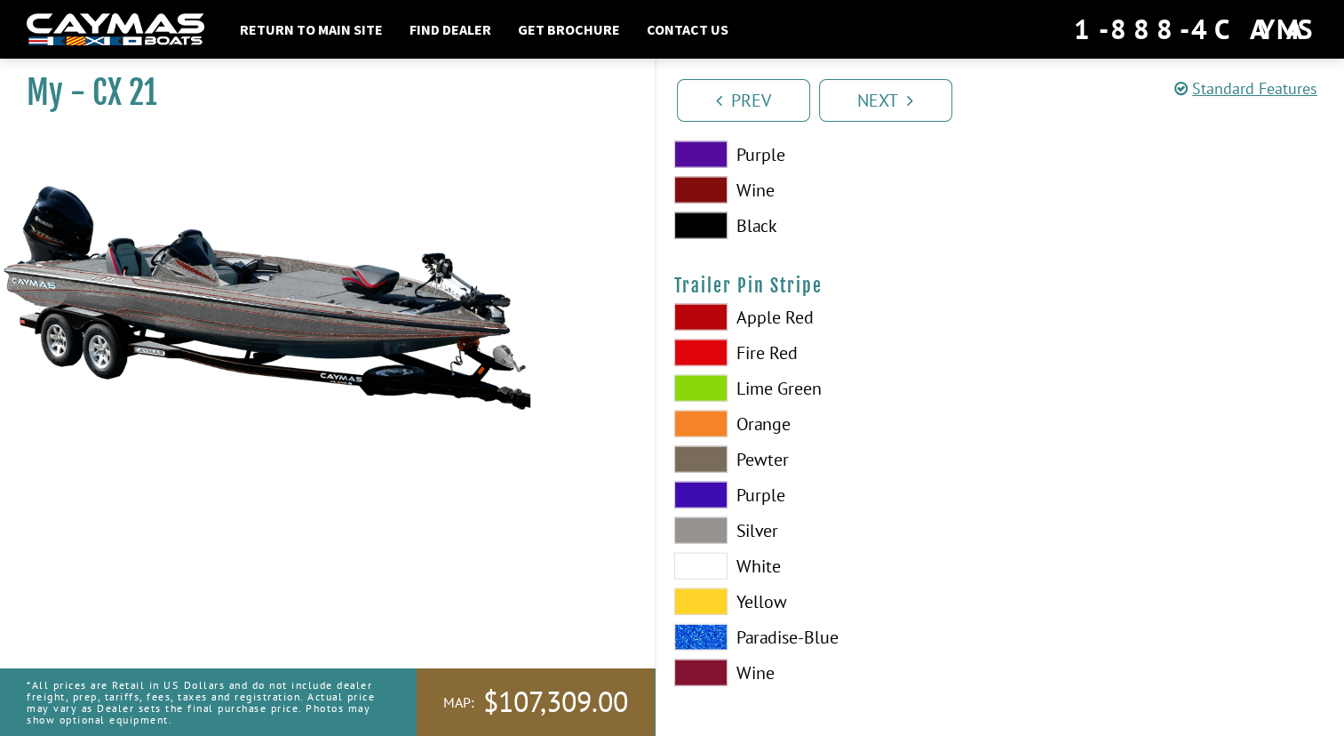
click at [711, 322] on span at bounding box center [700, 317] width 53 height 27
click at [713, 670] on span at bounding box center [700, 672] width 53 height 27
click at [902, 82] on link "Next" at bounding box center [885, 100] width 133 height 43
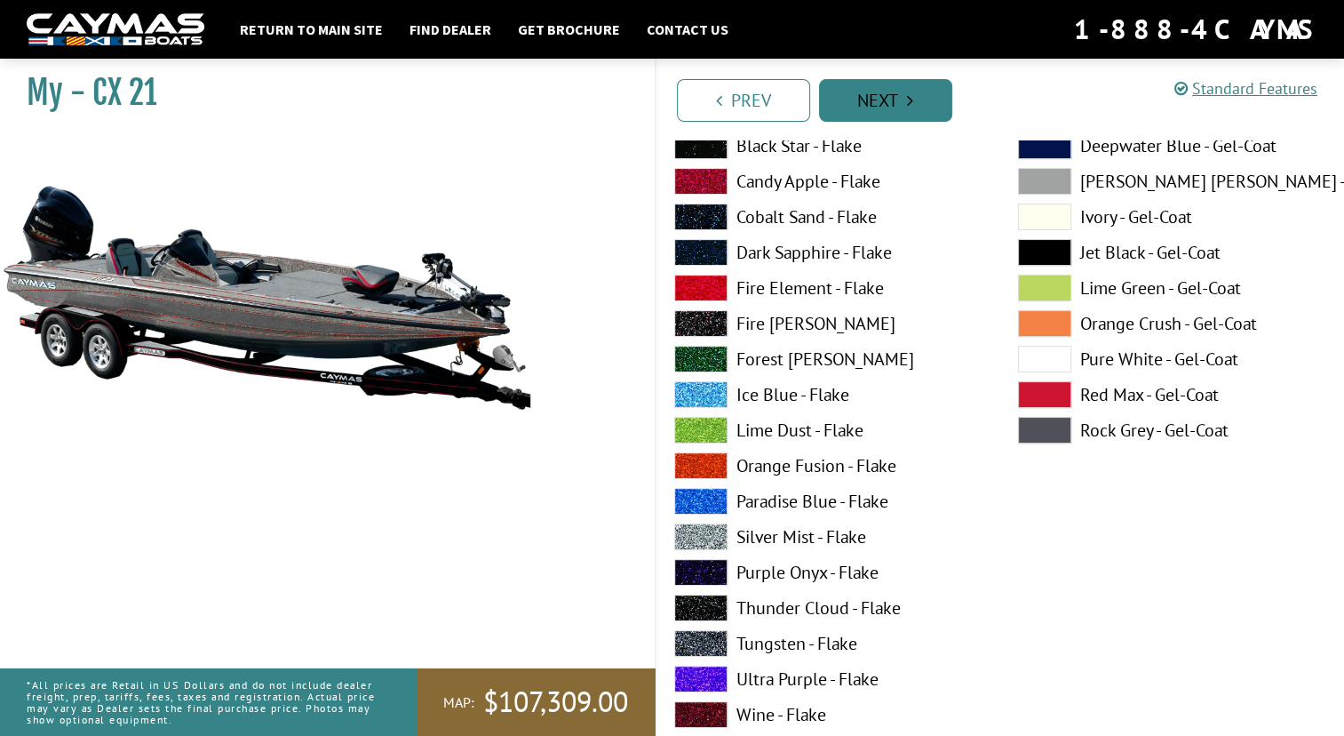
scroll to position [145, 0]
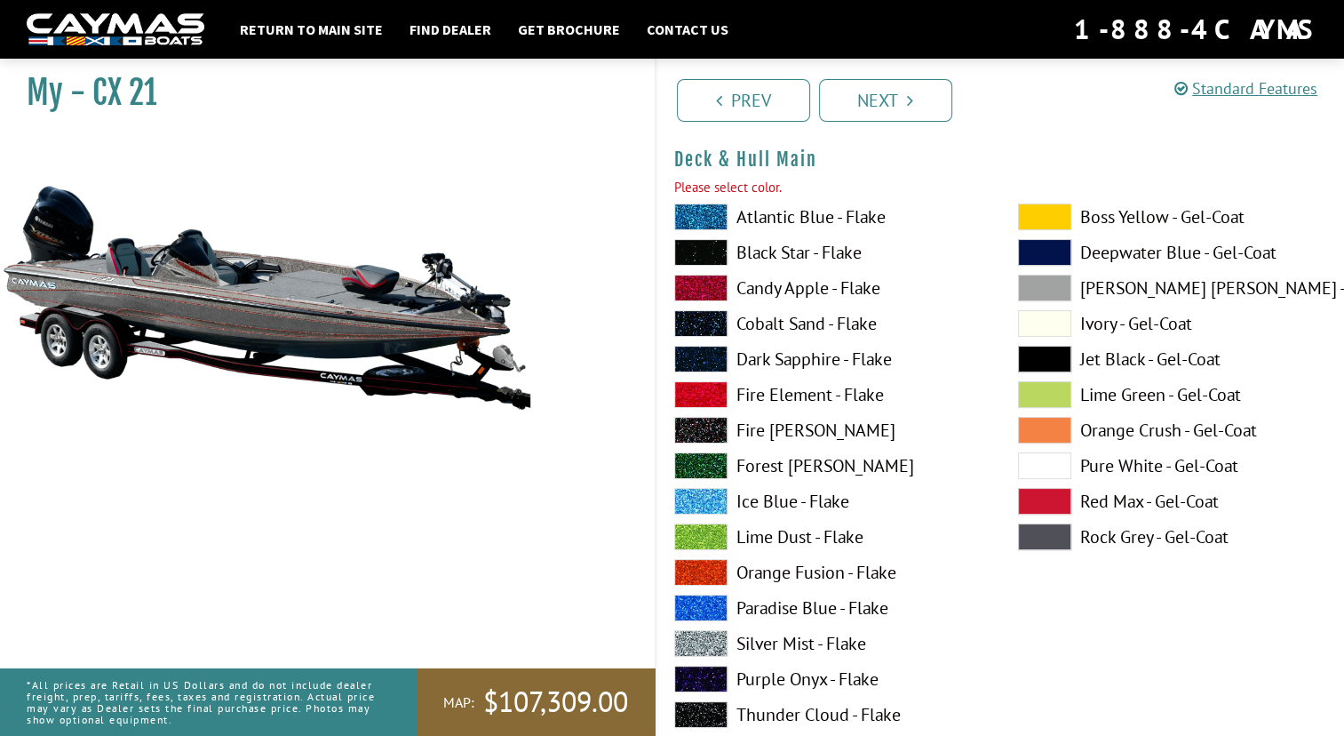
click at [707, 455] on span at bounding box center [700, 465] width 53 height 27
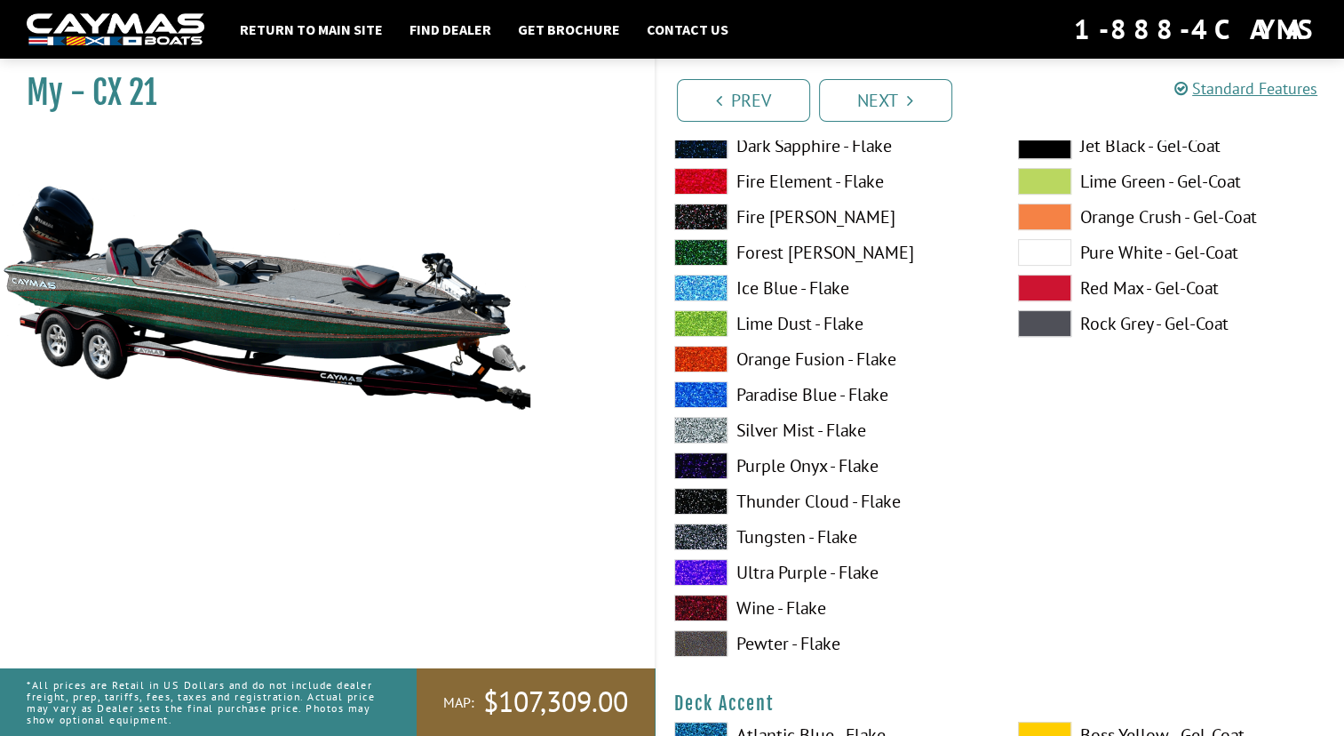
scroll to position [322, 0]
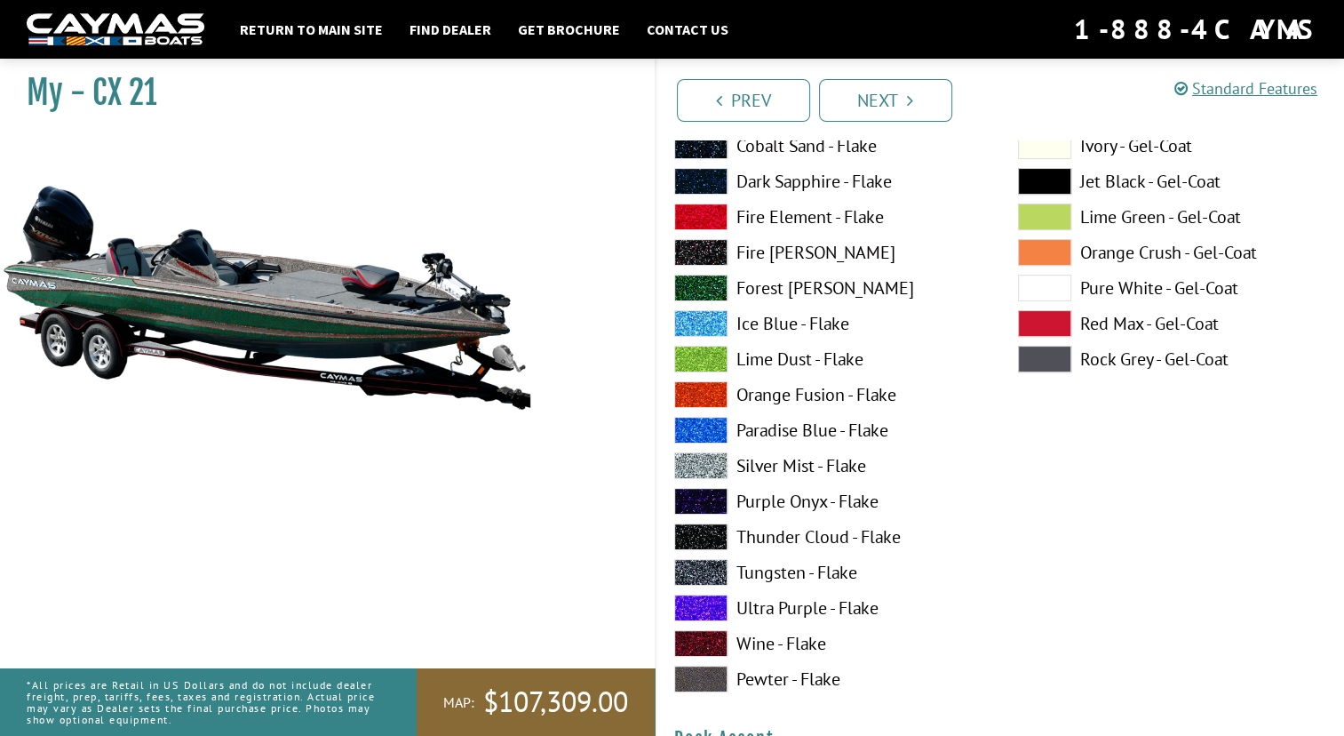
click at [707, 455] on span at bounding box center [700, 465] width 53 height 27
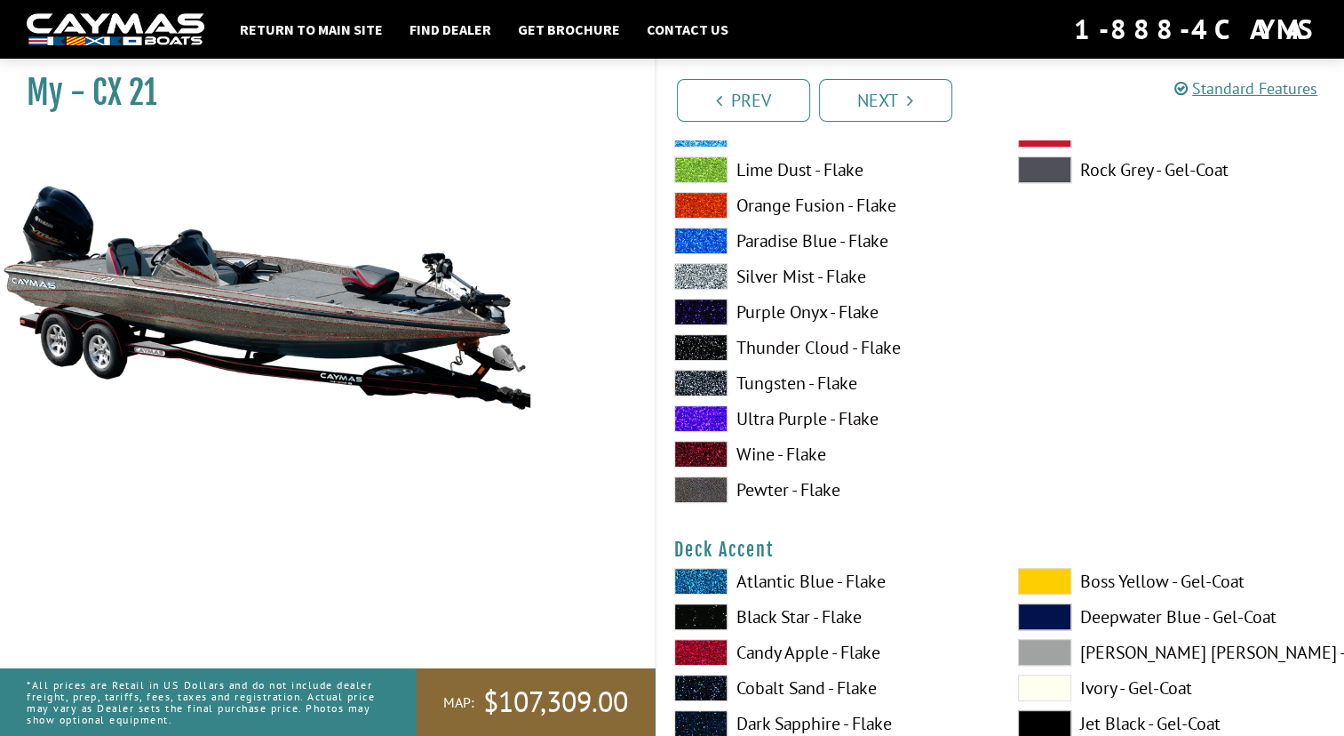
scroll to position [642, 0]
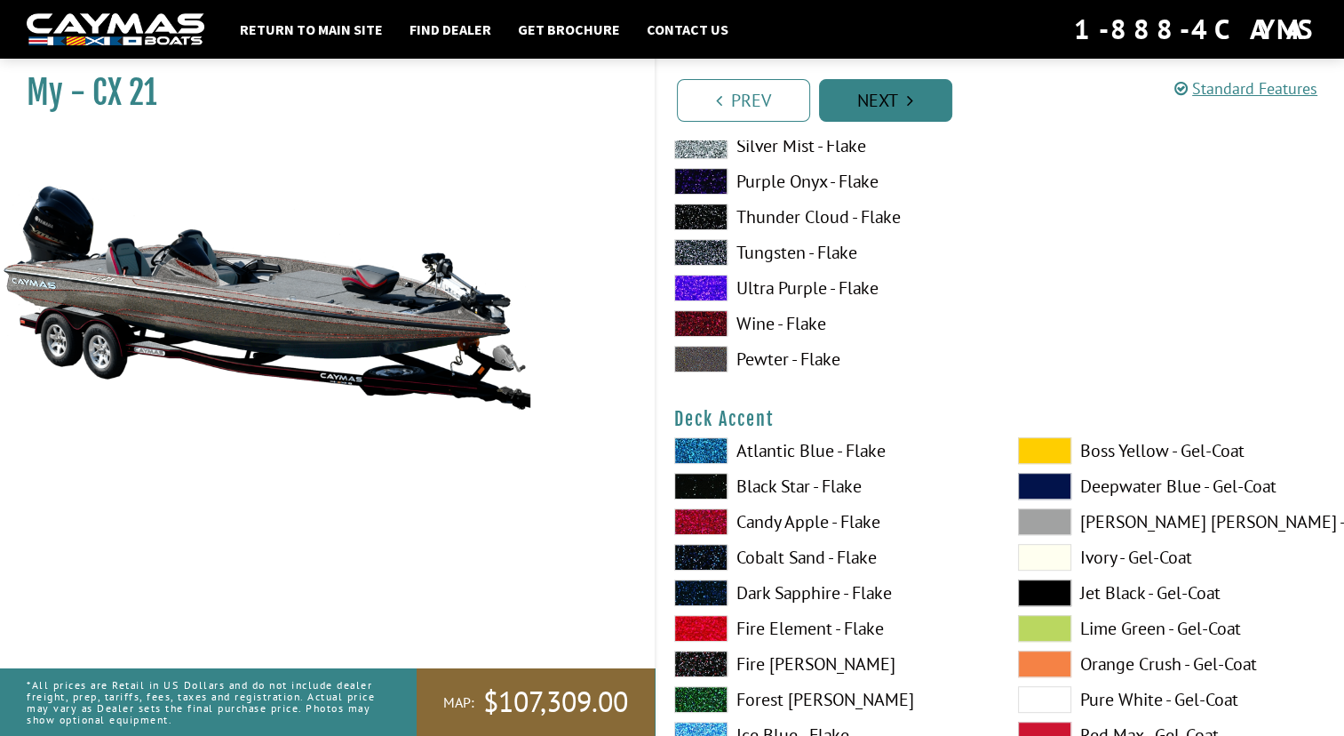
click at [849, 92] on link "Next" at bounding box center [885, 100] width 133 height 43
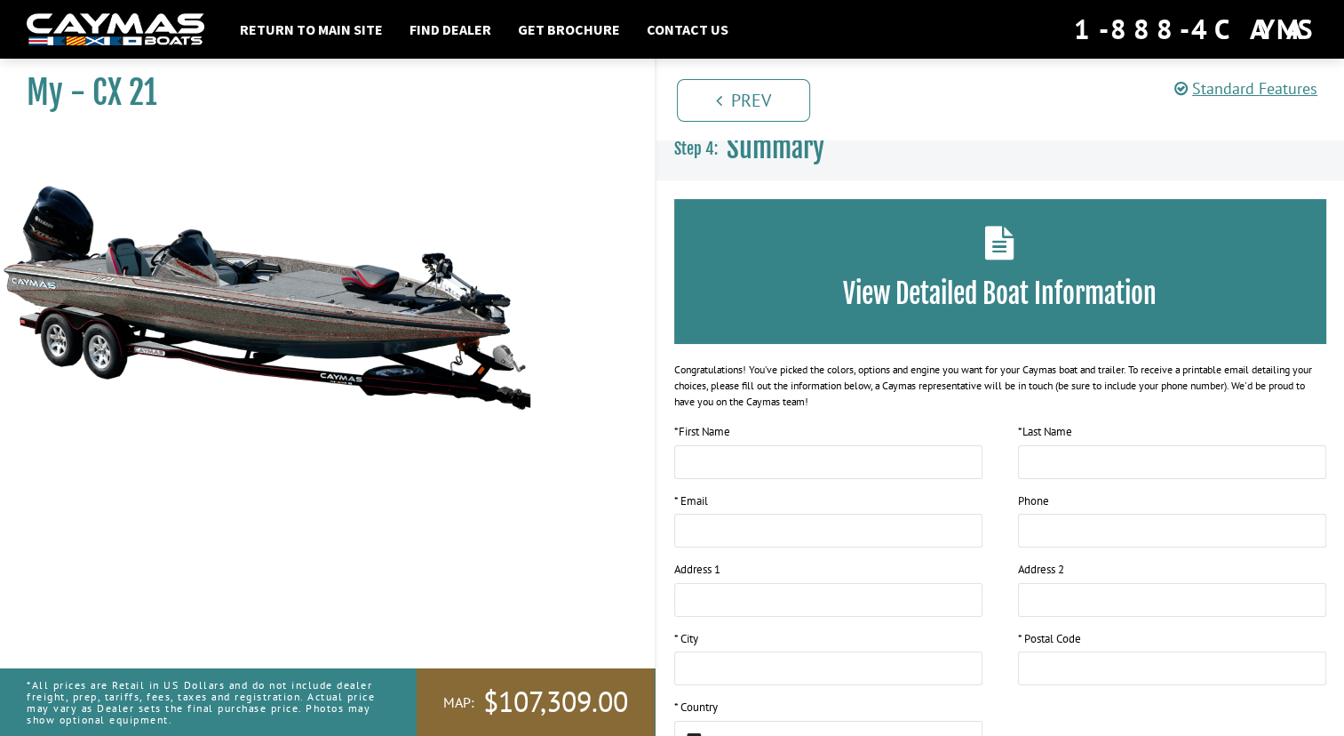
scroll to position [0, 0]
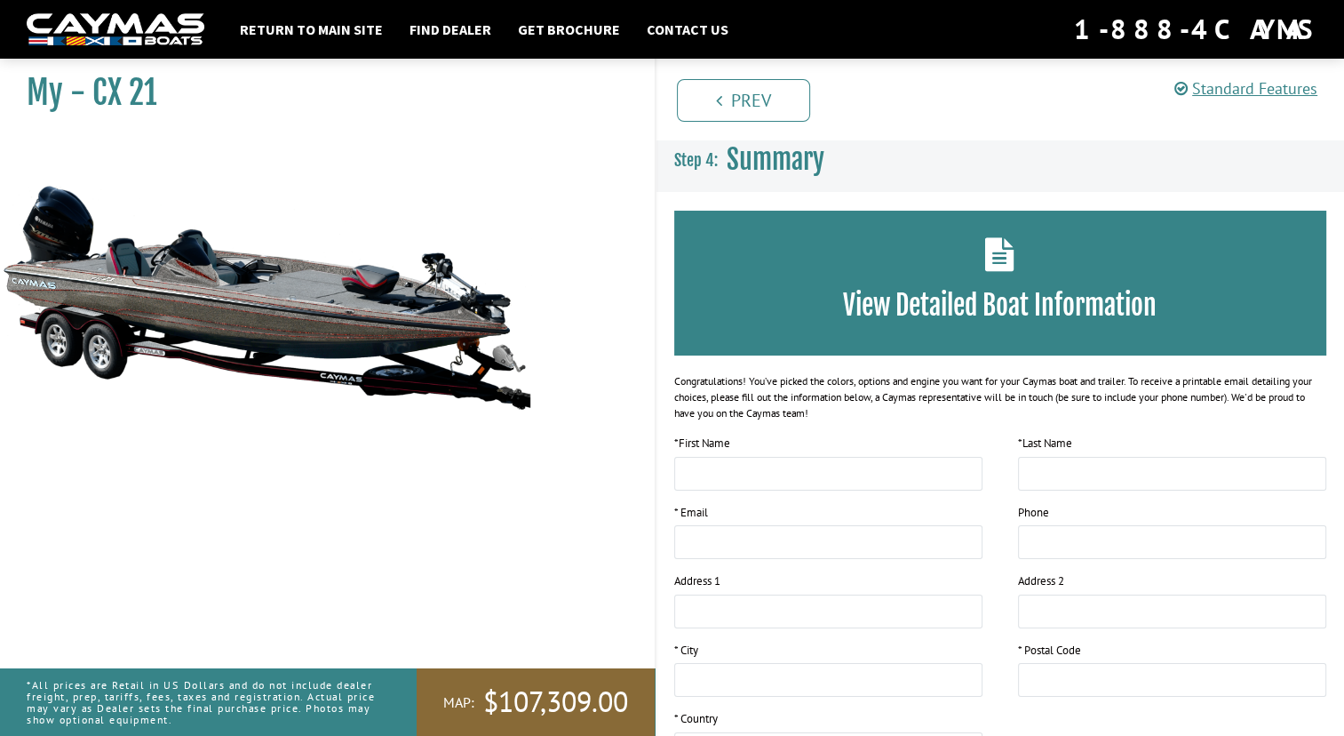
click at [327, 358] on img at bounding box center [266, 296] width 533 height 323
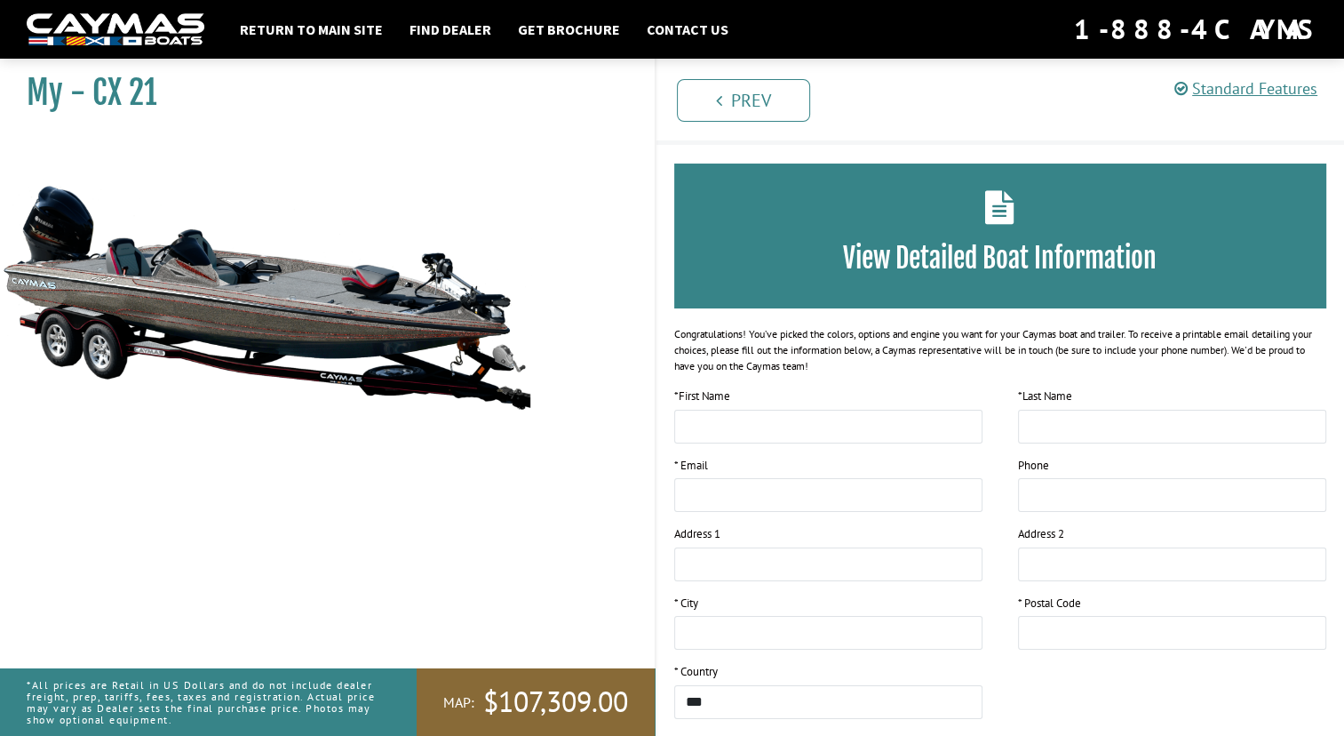
scroll to position [50, 0]
